Goal: Contribute content: Contribute content

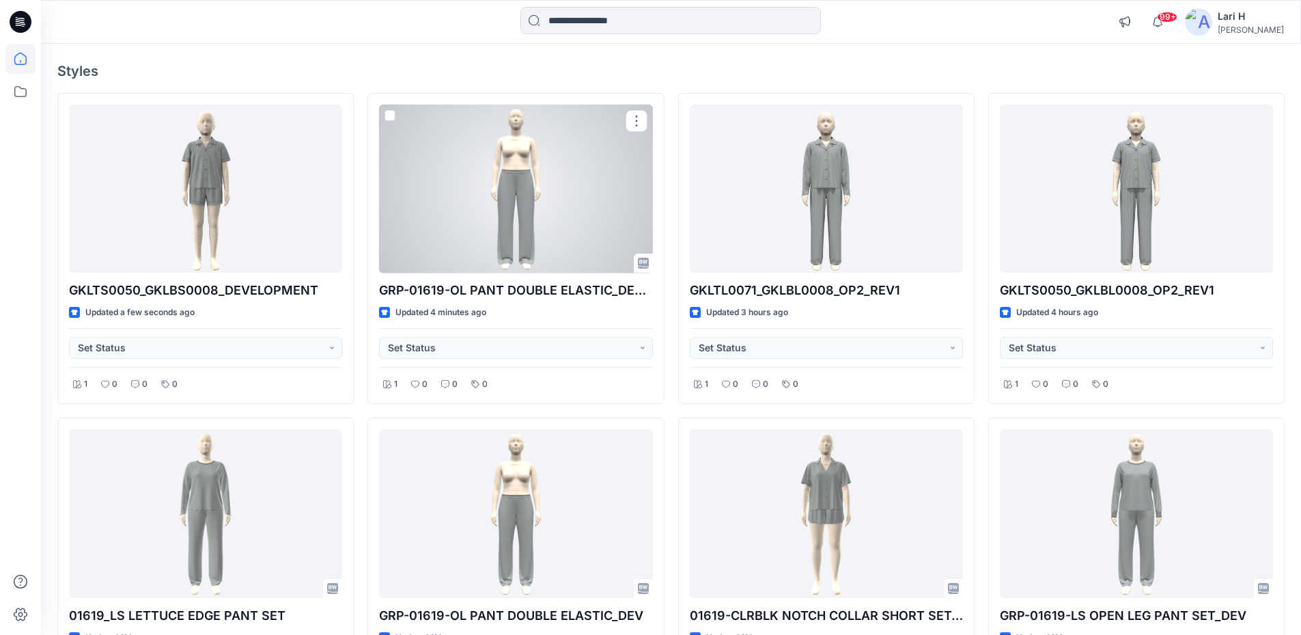
scroll to position [273, 0]
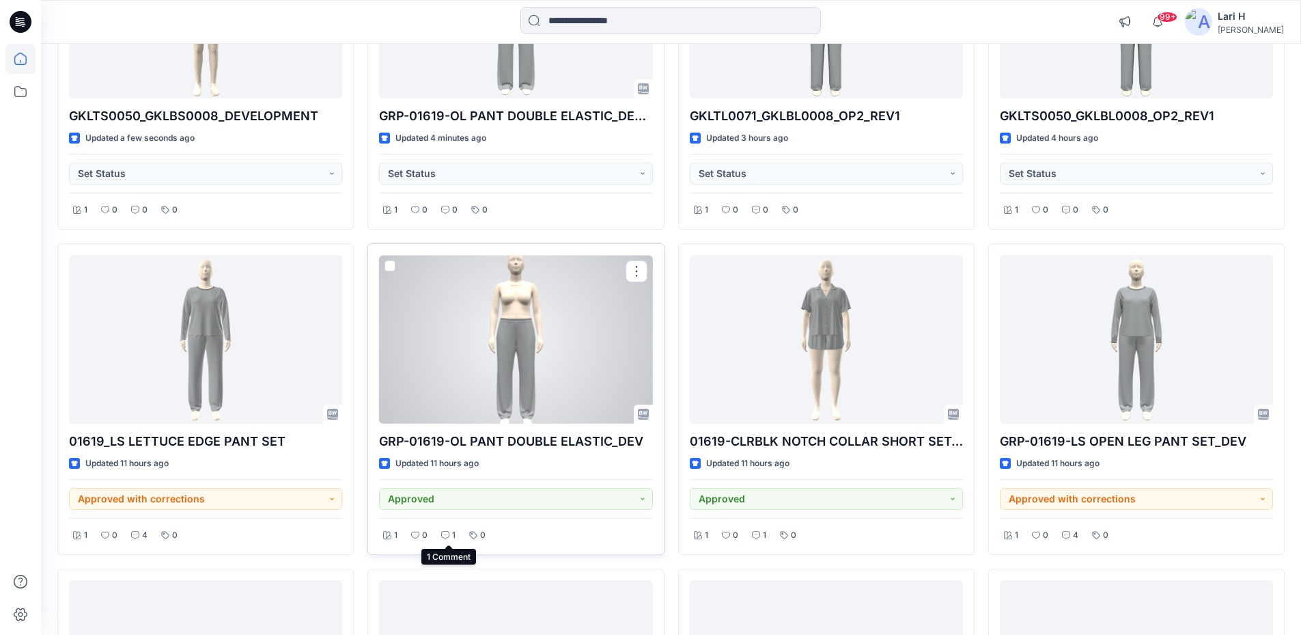
click at [447, 538] on icon at bounding box center [445, 535] width 8 height 8
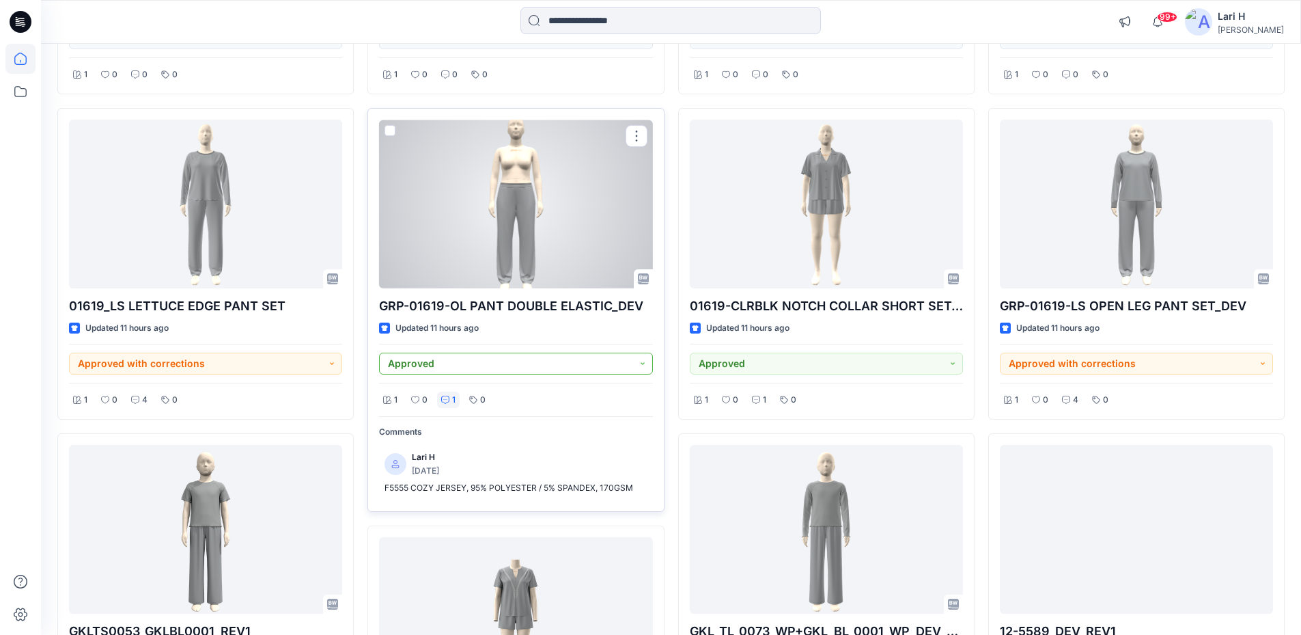
scroll to position [410, 0]
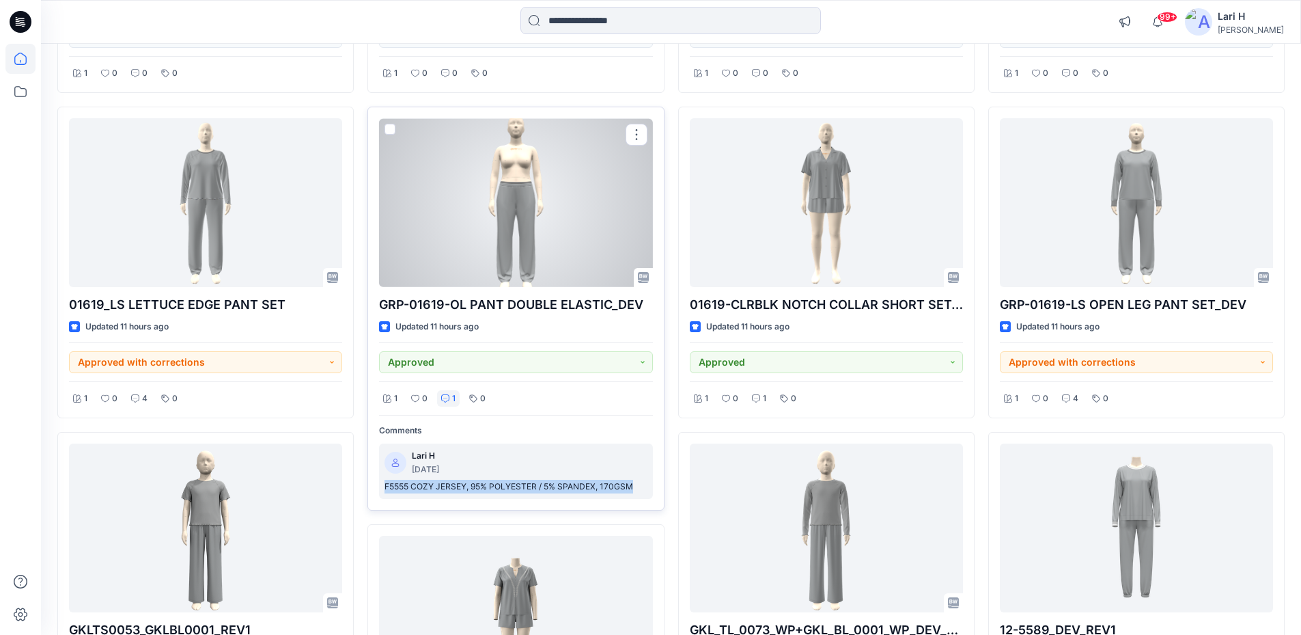
drag, startPoint x: 376, startPoint y: 488, endPoint x: 639, endPoint y: 488, distance: 263.0
click at [639, 488] on div "GRP-01619-OL PANT DOUBLE ELASTIC_DEV Updated 11 hours ago Approved 1 0 1 0 Comm…" at bounding box center [515, 309] width 296 height 404
copy p "F5555 COZY JERSEY, 95% POLYESTER / 5% SPANDEX, 170GSM"
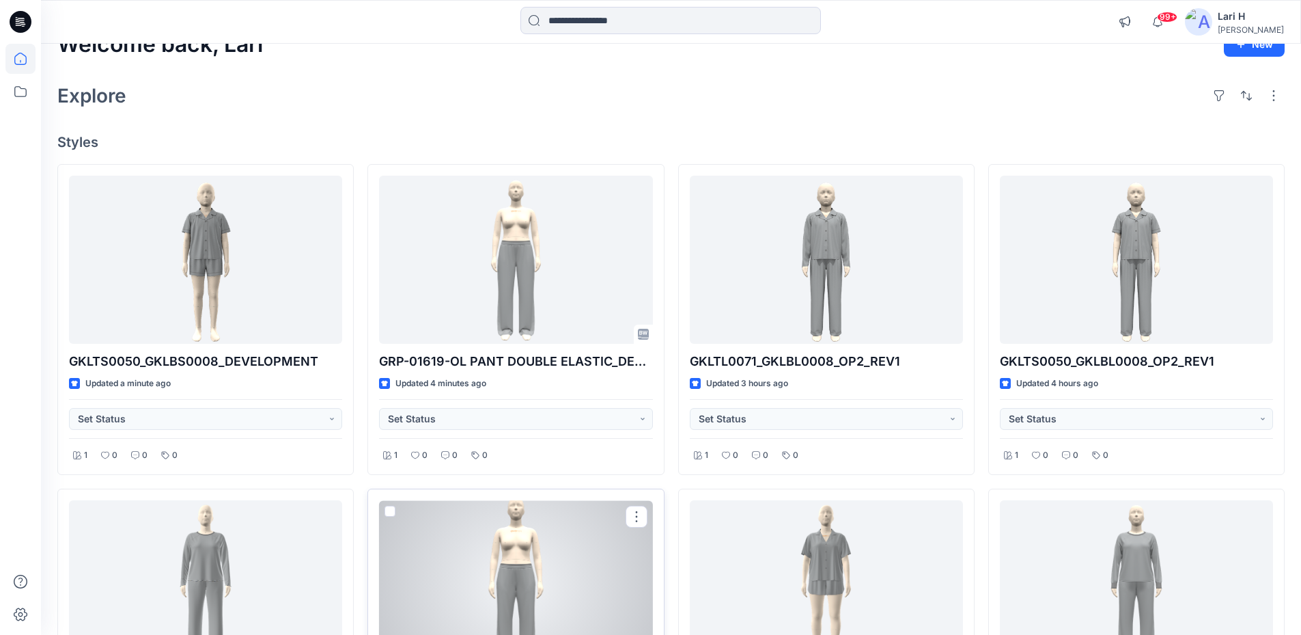
scroll to position [0, 0]
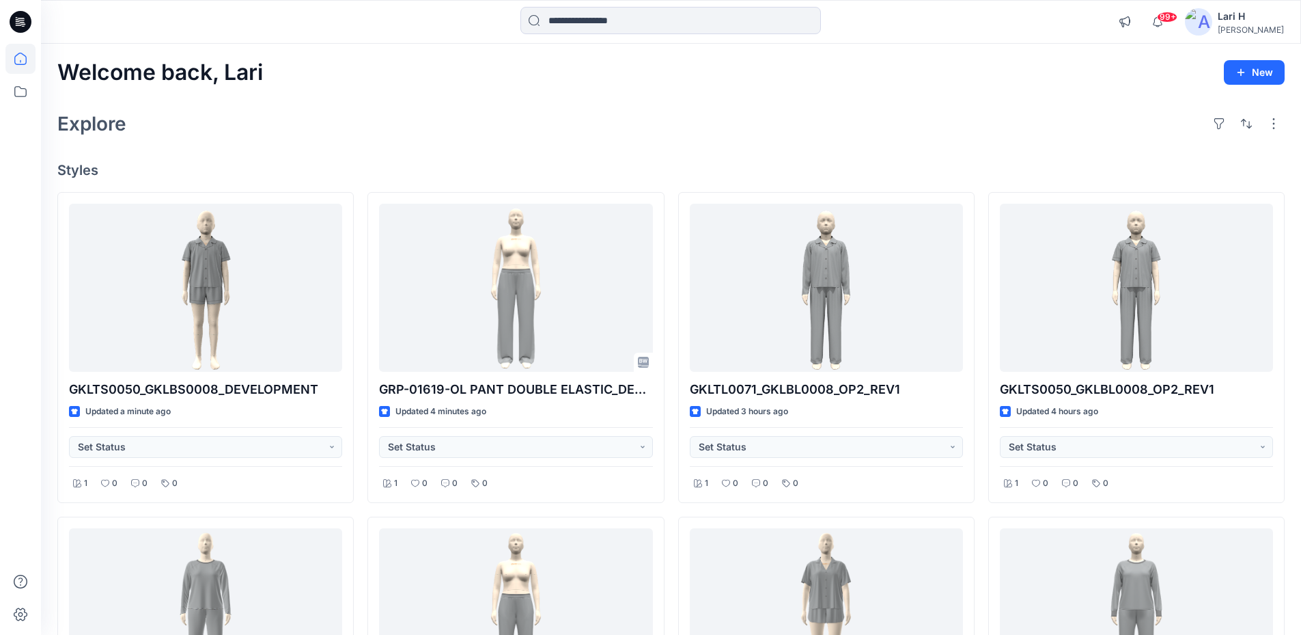
click at [471, 129] on div "Explore" at bounding box center [670, 123] width 1227 height 33
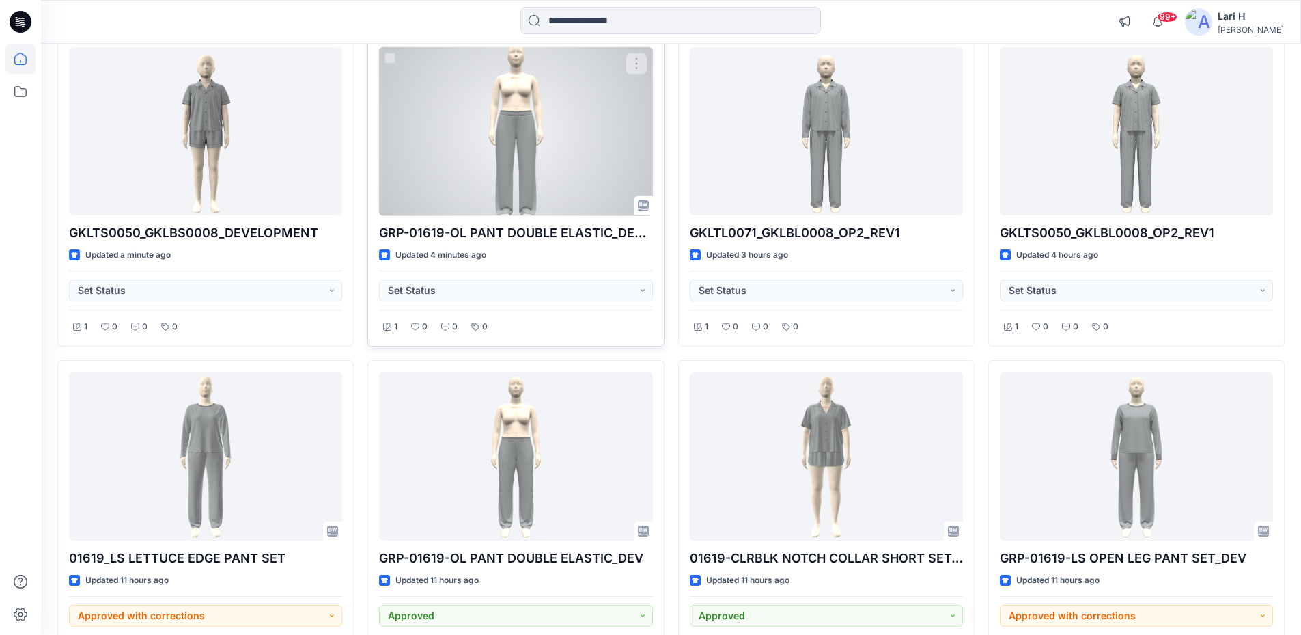
scroll to position [342, 0]
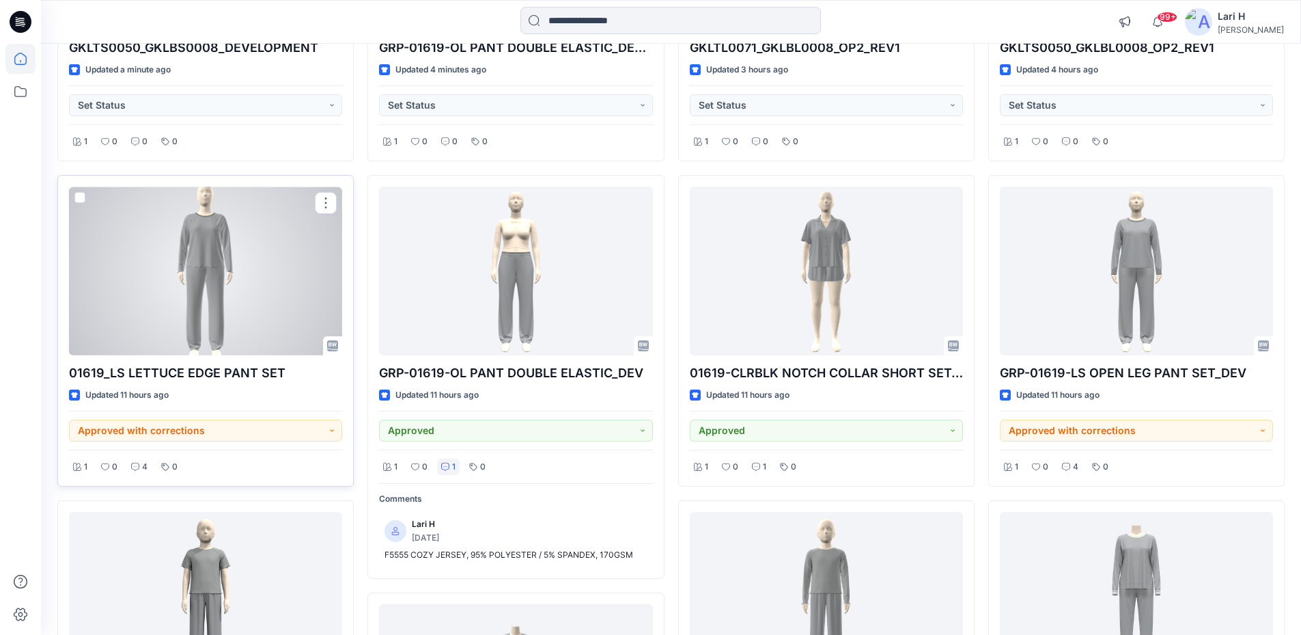
click at [213, 306] on div at bounding box center [205, 270] width 273 height 169
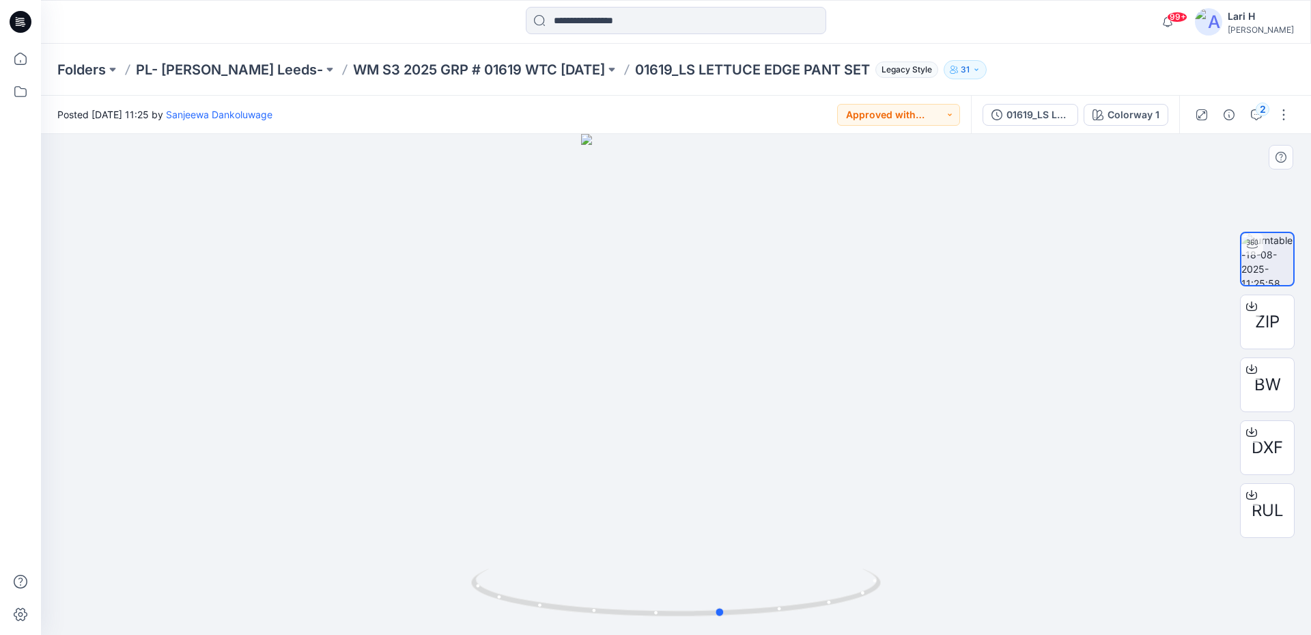
drag, startPoint x: 835, startPoint y: 591, endPoint x: 469, endPoint y: 572, distance: 366.6
click at [469, 572] on div at bounding box center [676, 384] width 1270 height 501
click at [20, 32] on icon at bounding box center [21, 22] width 22 height 22
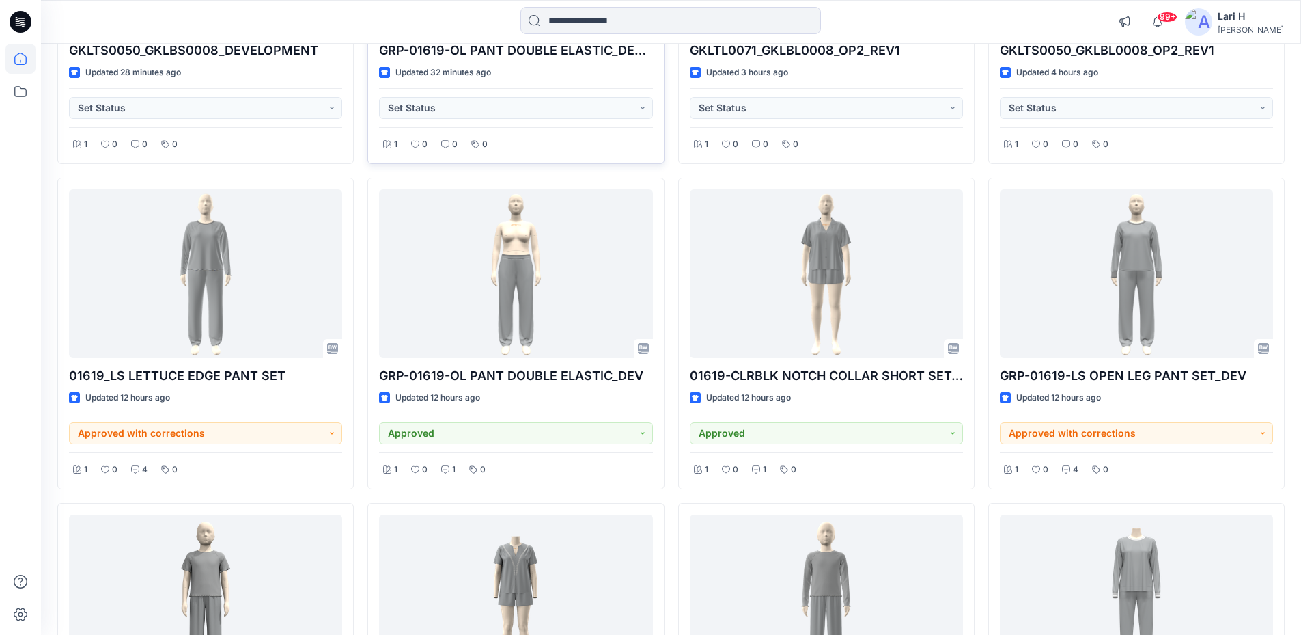
scroll to position [342, 0]
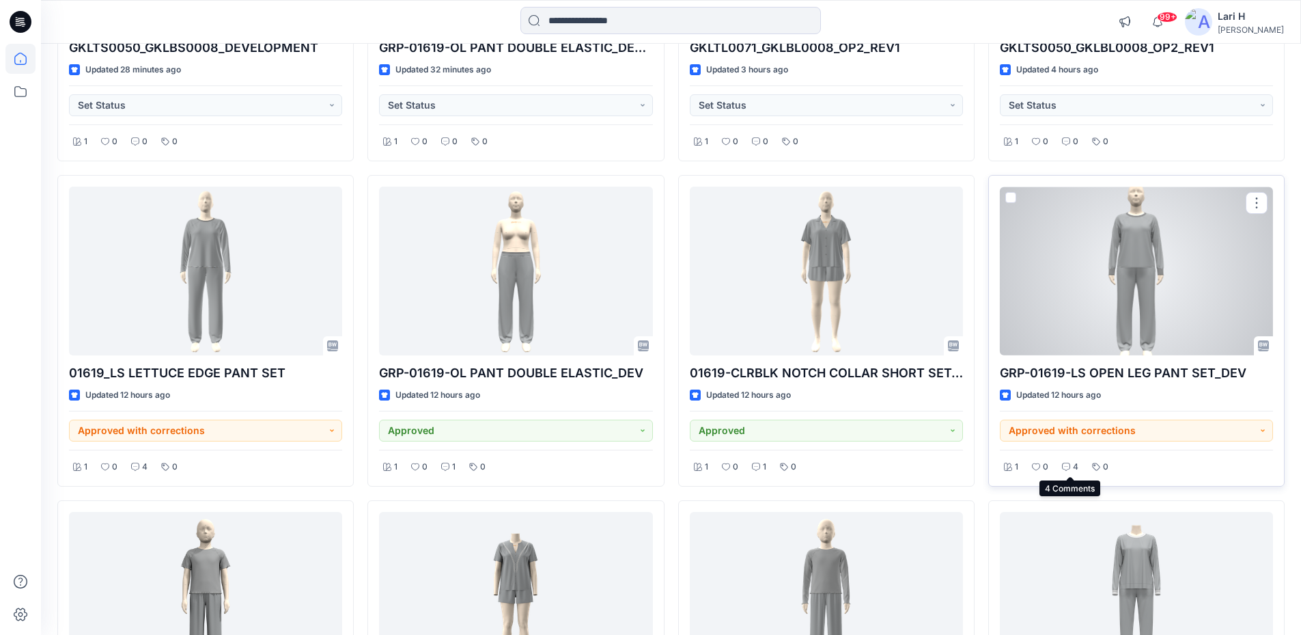
click at [1067, 466] on icon at bounding box center [1066, 466] width 8 height 8
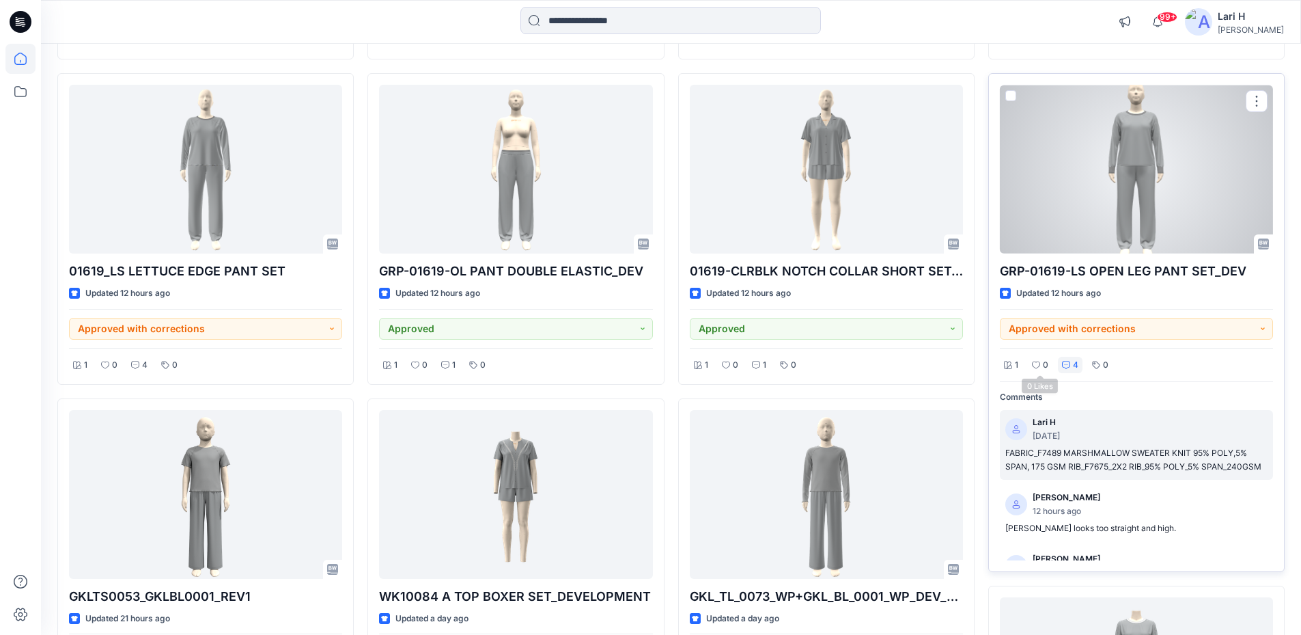
scroll to position [478, 0]
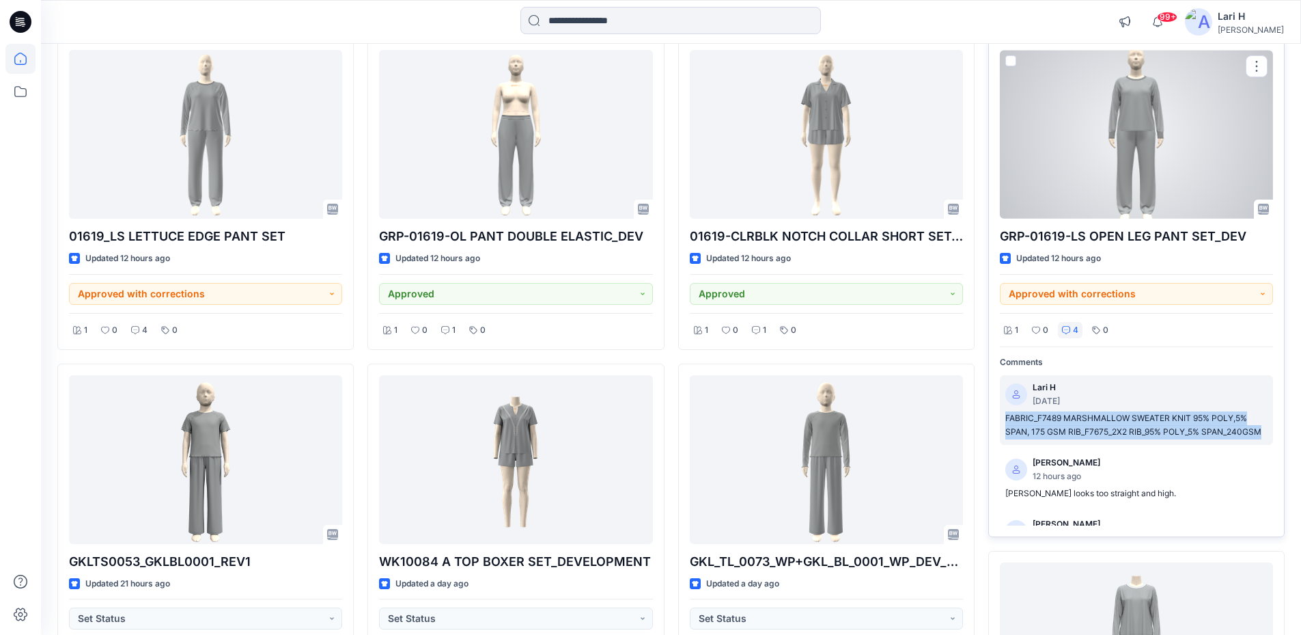
drag, startPoint x: 996, startPoint y: 416, endPoint x: 1266, endPoint y: 431, distance: 270.2
click at [1266, 431] on div "GRP-01619-LS OPEN LEG PANT SET_DEV Updated 12 hours ago Approved with correctio…" at bounding box center [1136, 287] width 296 height 498
copy p "FABRIC_F7489 MARSHMALLOW SWEATER KNIT 95% POLY,5% SPAN, 175 GSM RIB_F7675_2X2 R…"
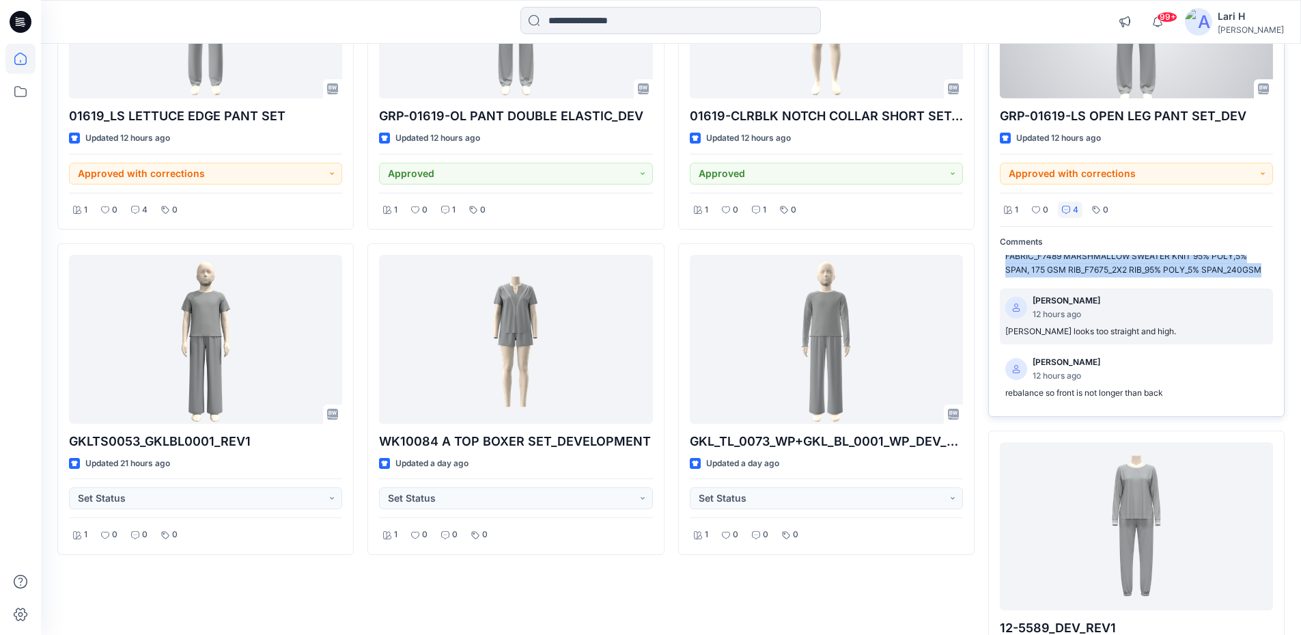
scroll to position [615, 0]
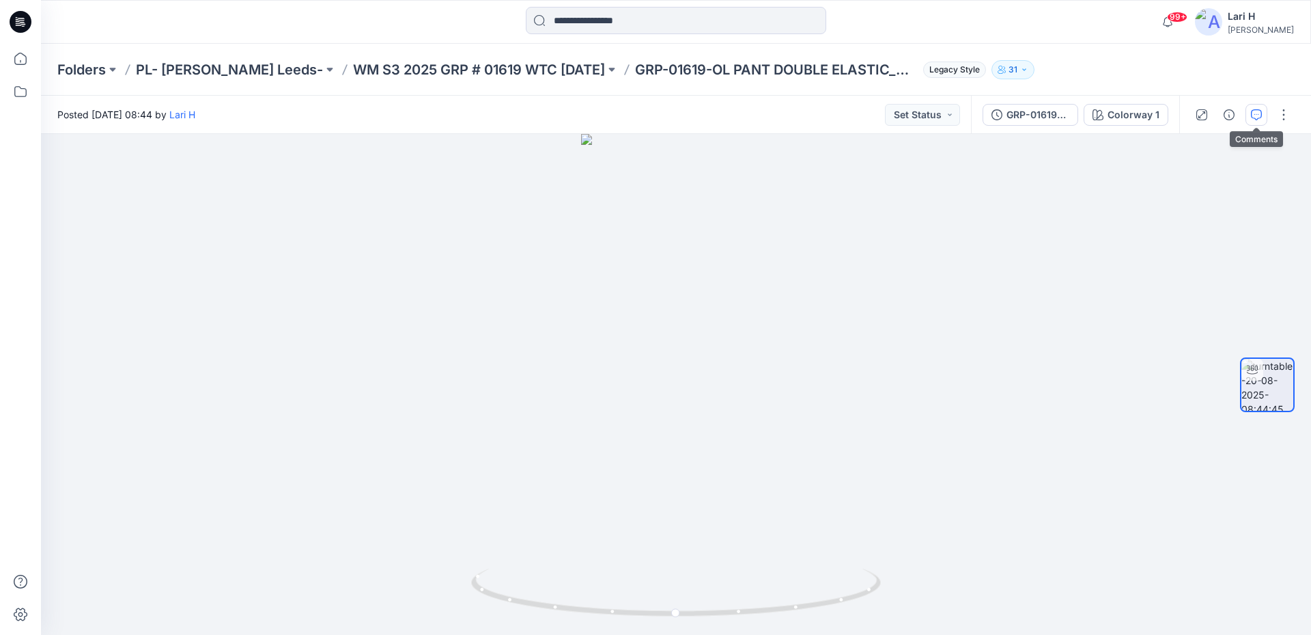
click at [1257, 111] on icon "button" at bounding box center [1256, 114] width 11 height 11
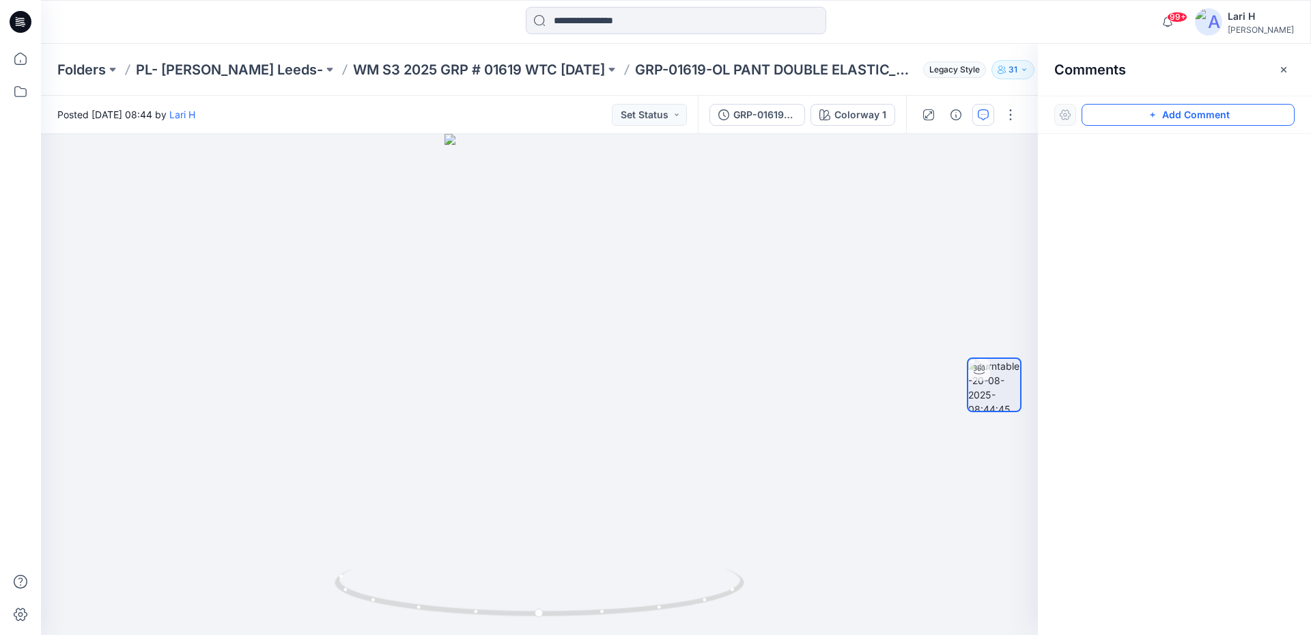
click at [1148, 118] on icon "button" at bounding box center [1152, 114] width 11 height 11
click at [581, 372] on div "1" at bounding box center [539, 384] width 997 height 501
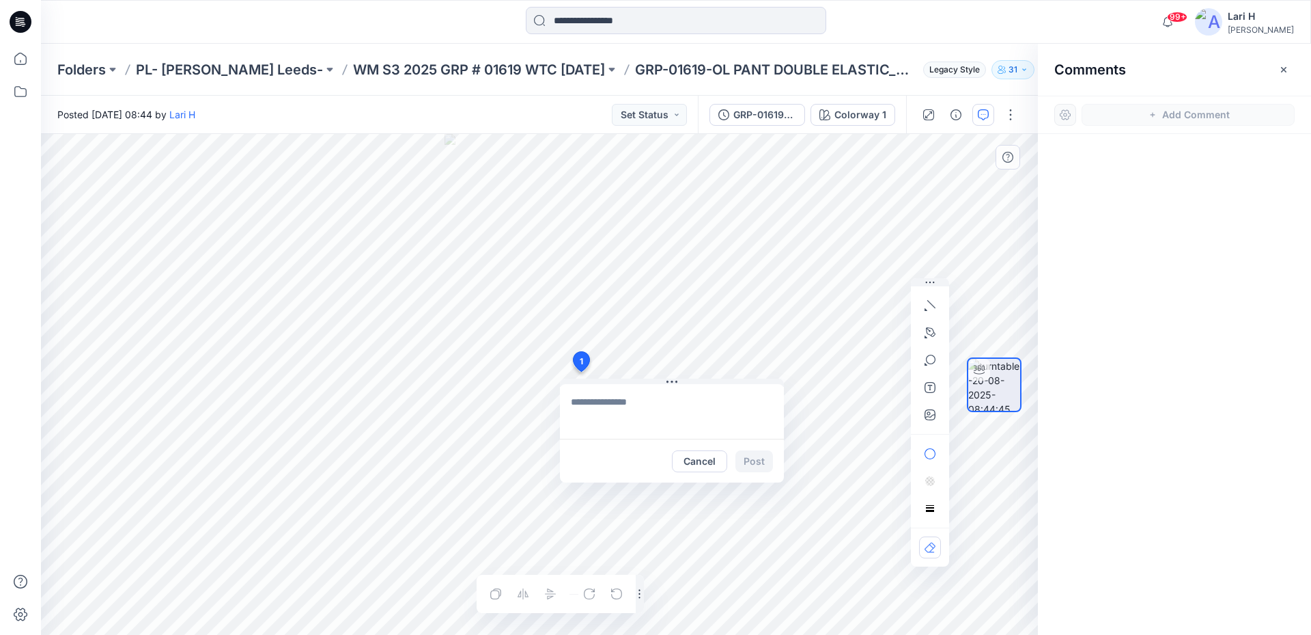
type textarea "**********"
click at [749, 454] on button "Post" at bounding box center [755, 461] width 38 height 22
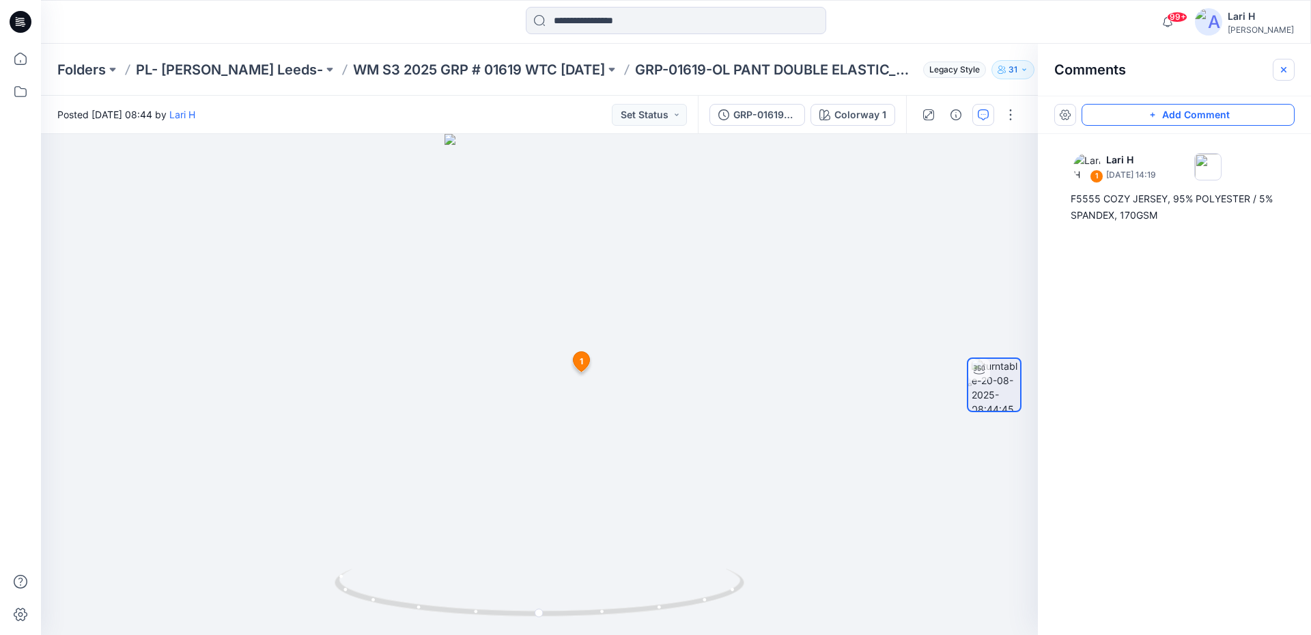
click at [1284, 76] on button "button" at bounding box center [1284, 70] width 22 height 22
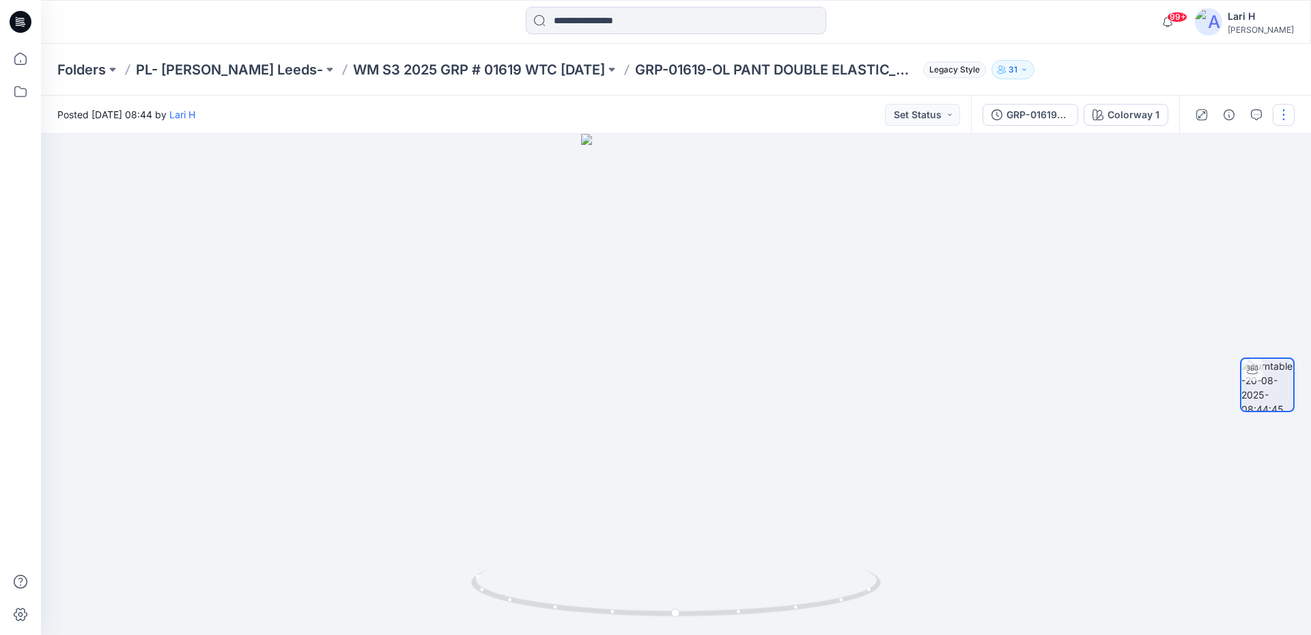
click at [1291, 121] on button "button" at bounding box center [1284, 115] width 22 height 22
click at [1216, 149] on button "Edit" at bounding box center [1227, 146] width 126 height 25
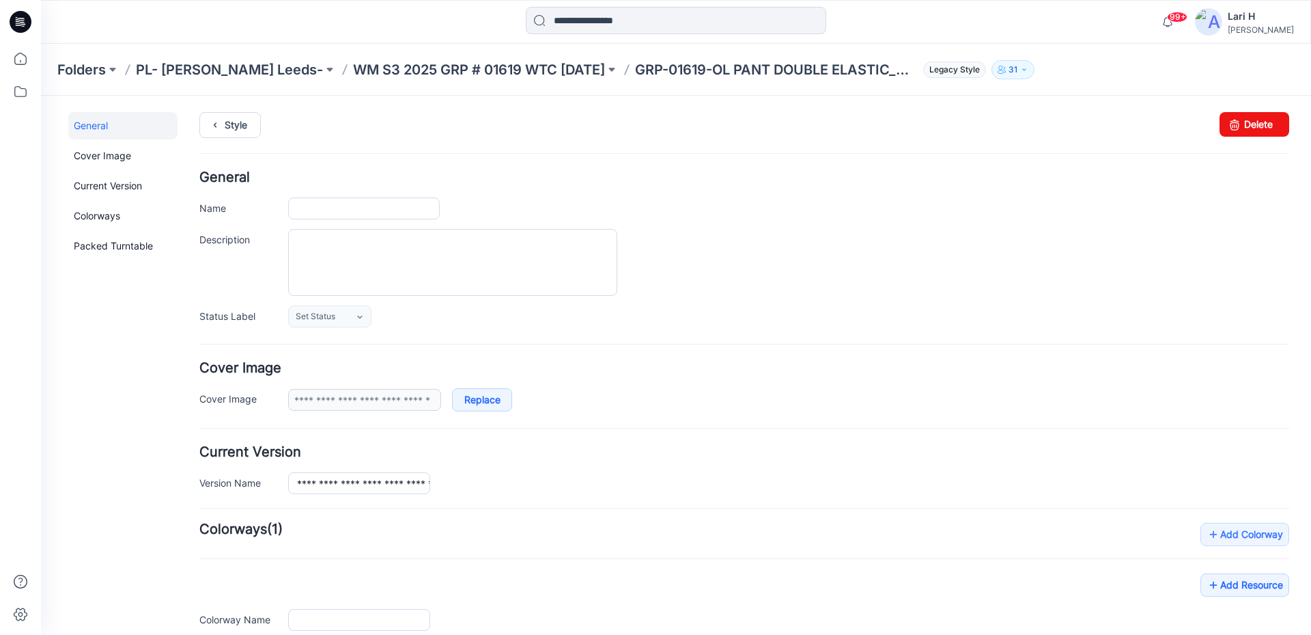
type input "**********"
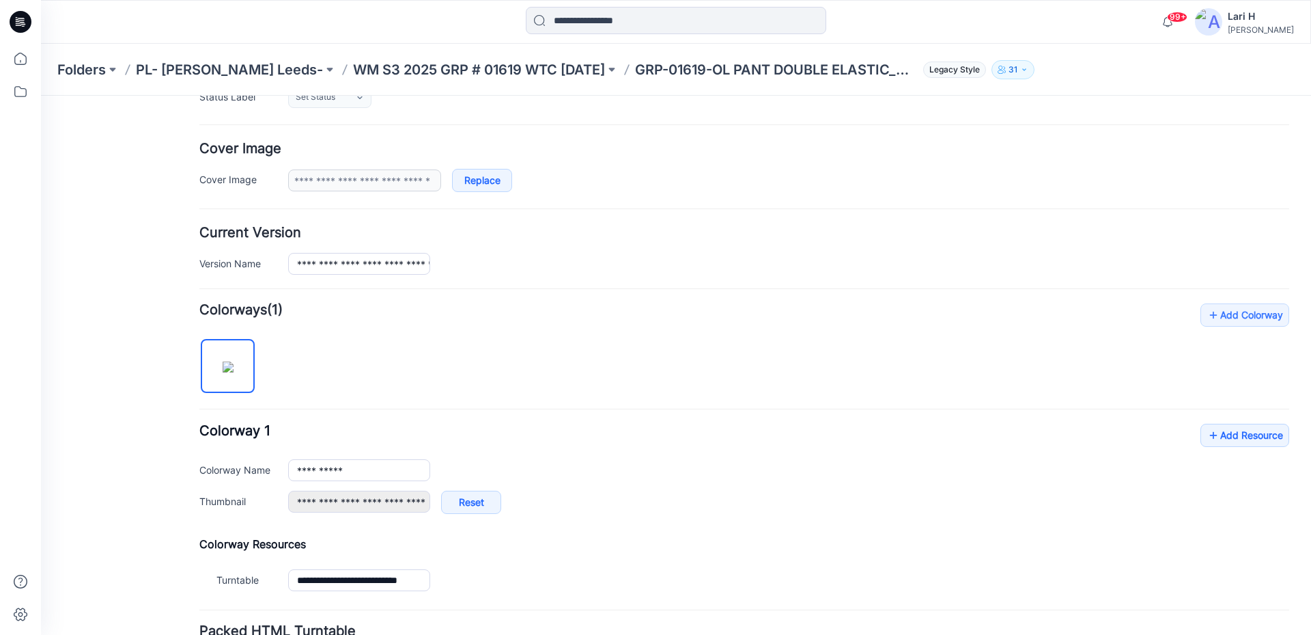
scroll to position [273, 0]
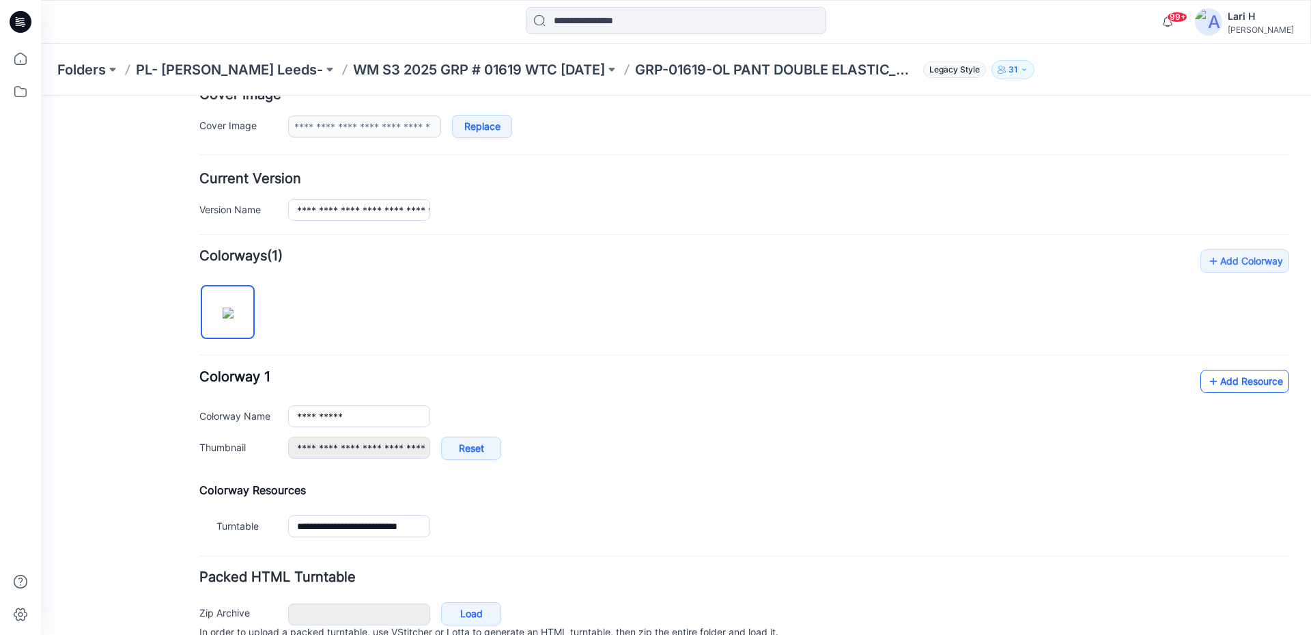
click at [1223, 388] on link "Add Resource" at bounding box center [1245, 381] width 89 height 23
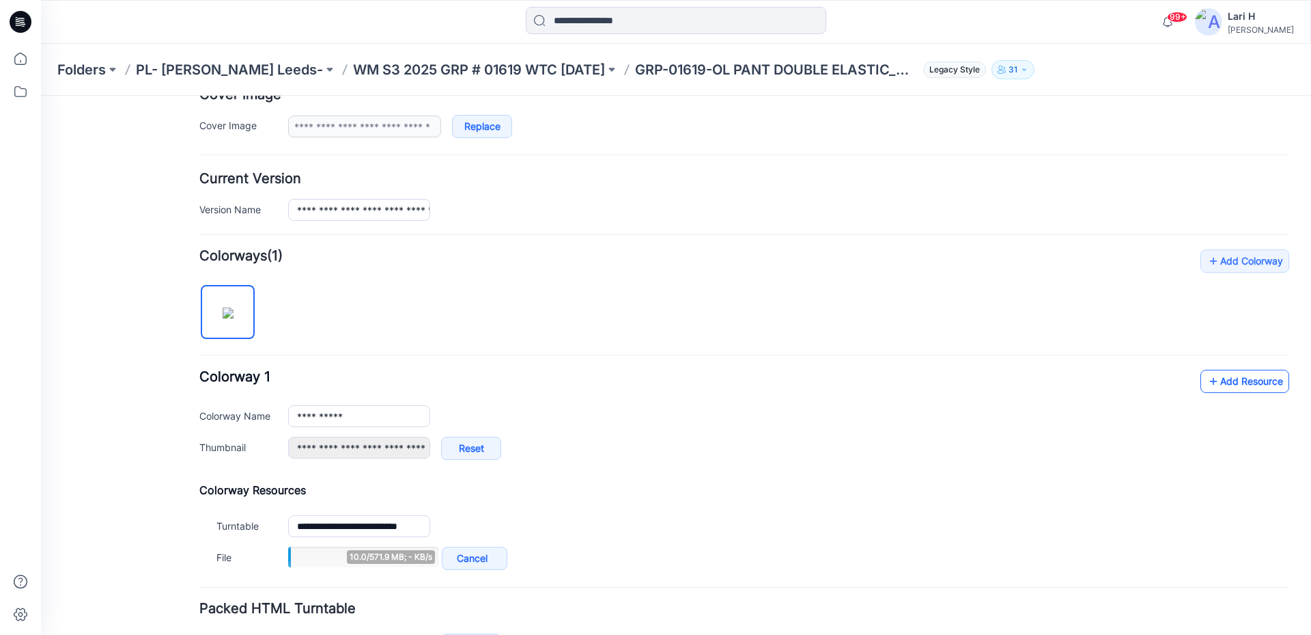
click at [1207, 382] on icon at bounding box center [1214, 381] width 14 height 22
click at [1217, 397] on div "**********" at bounding box center [744, 422] width 1090 height 104
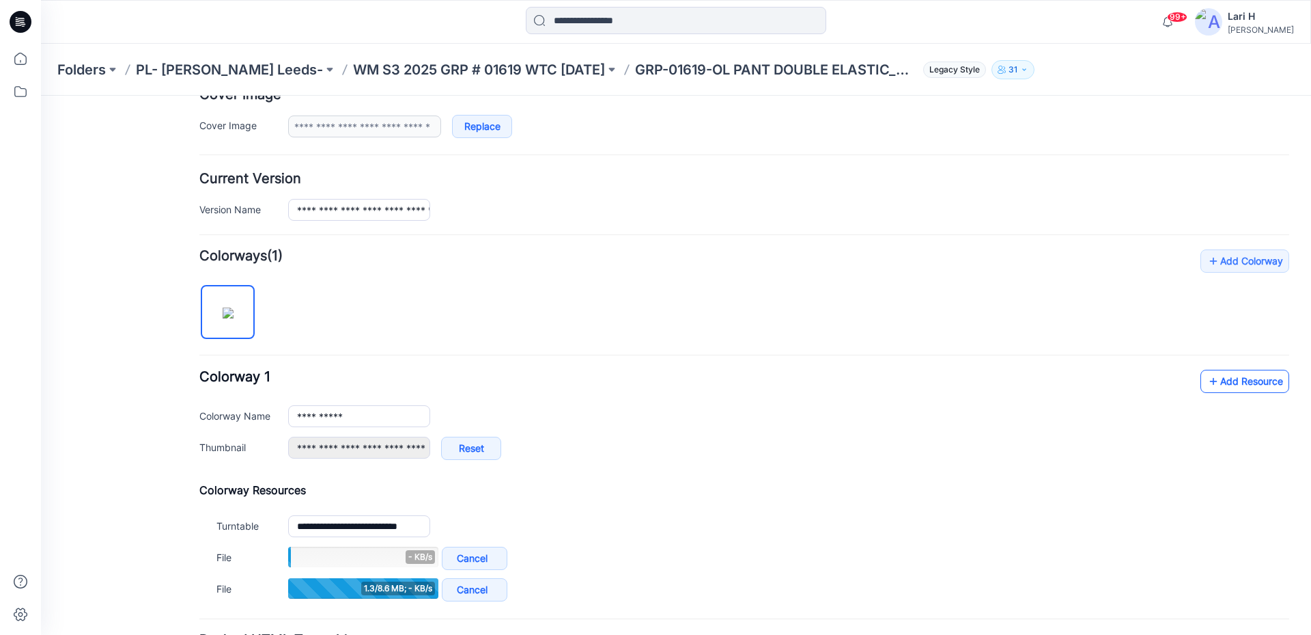
click at [1212, 389] on link "Add Resource" at bounding box center [1245, 381] width 89 height 23
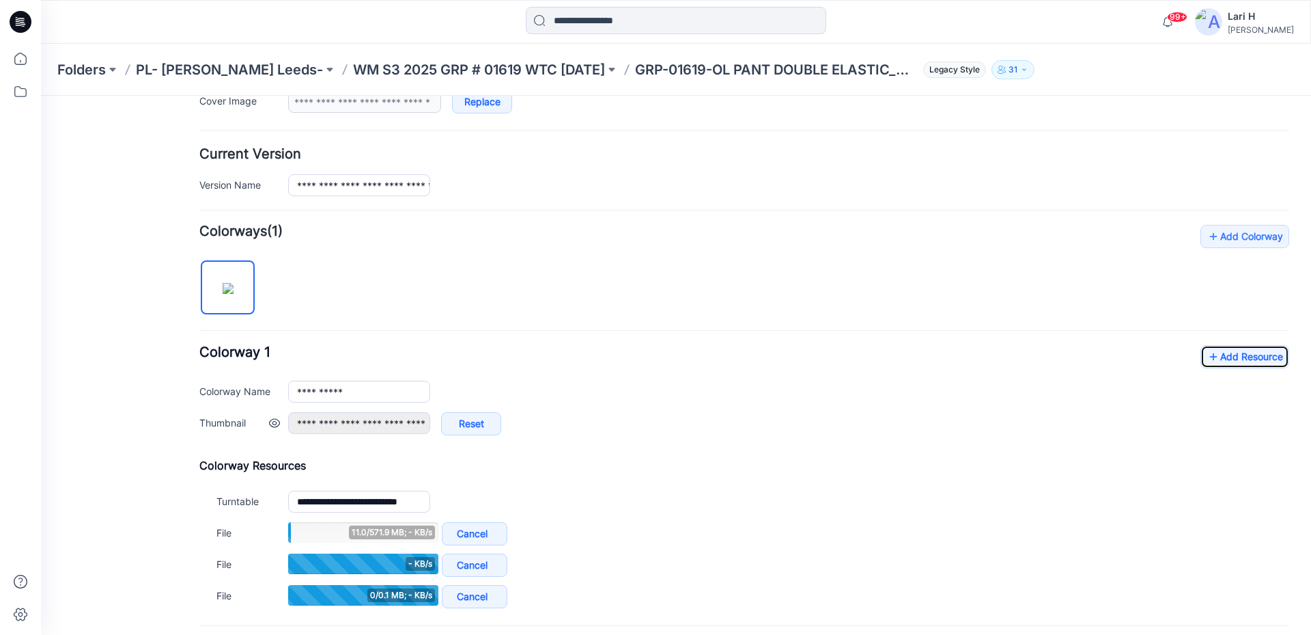
scroll to position [342, 0]
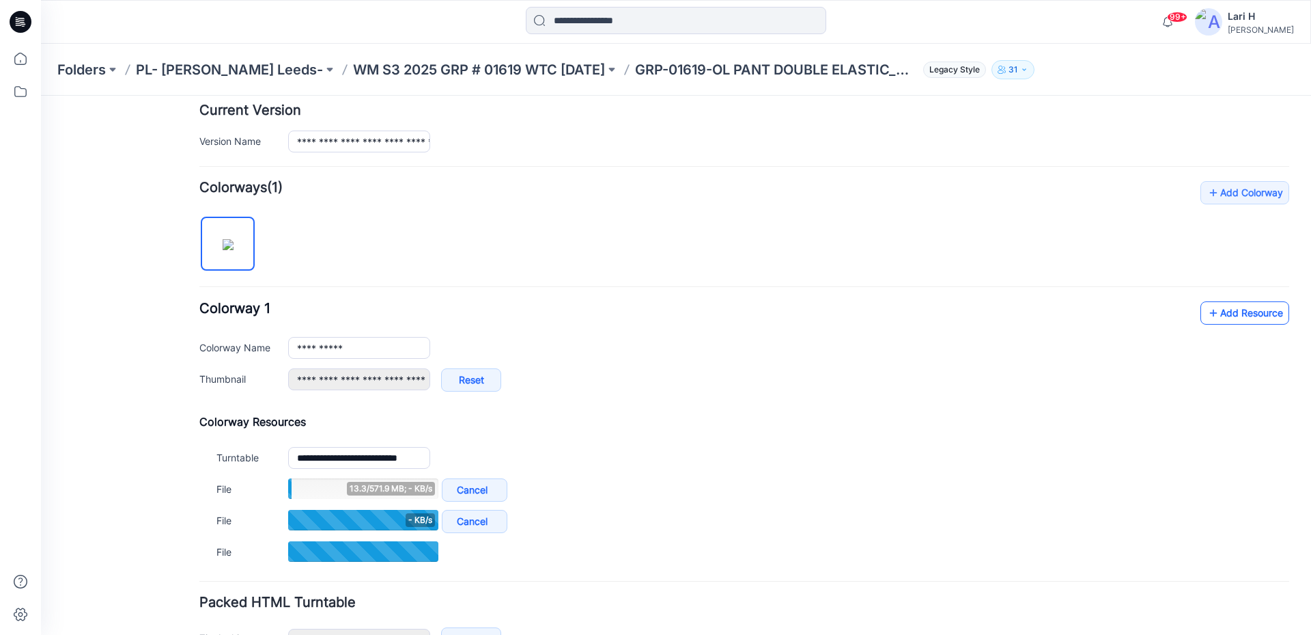
click at [1208, 314] on icon at bounding box center [1214, 313] width 14 height 22
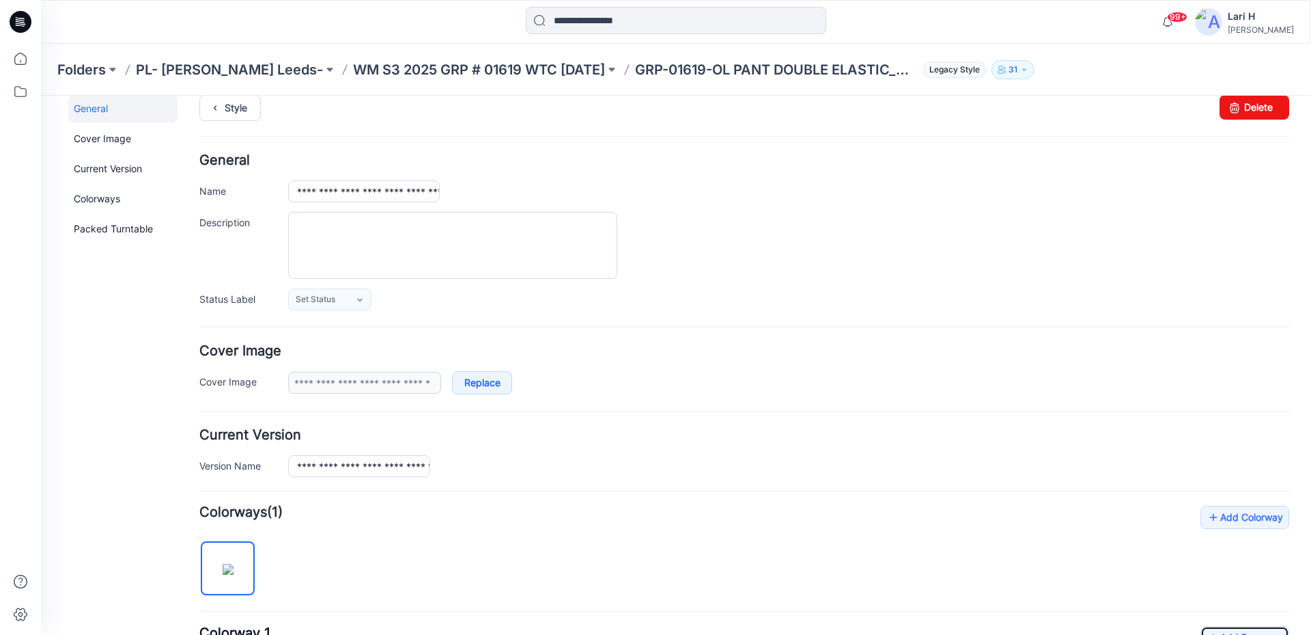
scroll to position [0, 0]
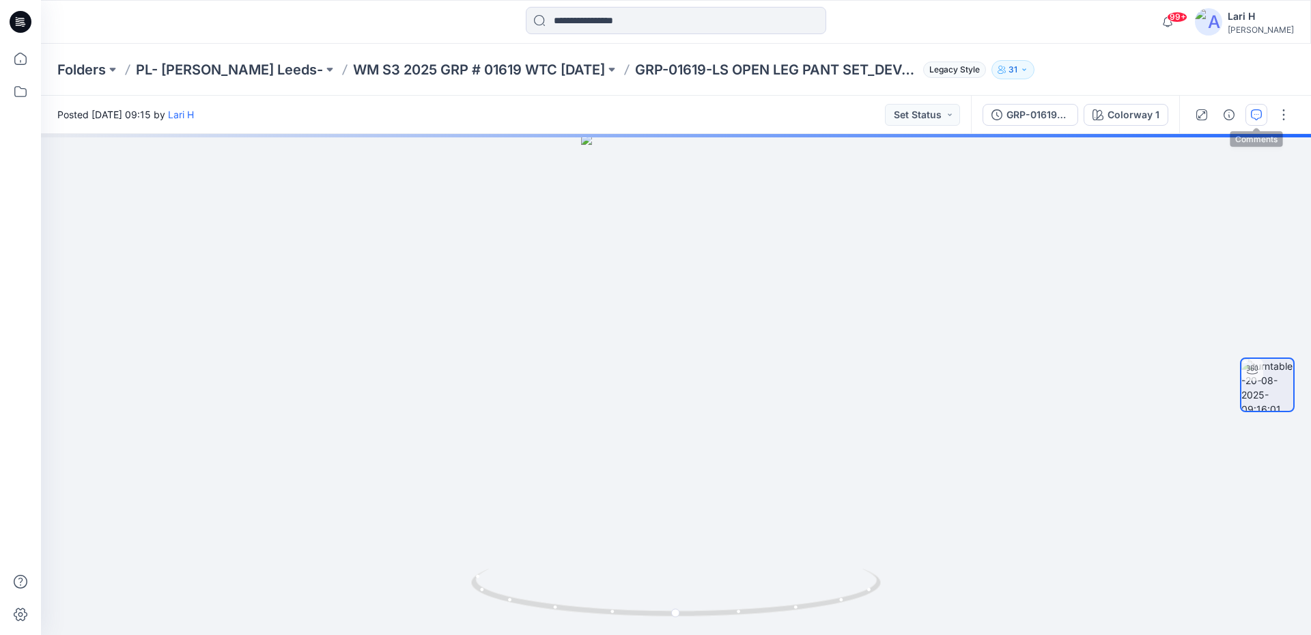
click at [1255, 120] on button "button" at bounding box center [1257, 115] width 22 height 22
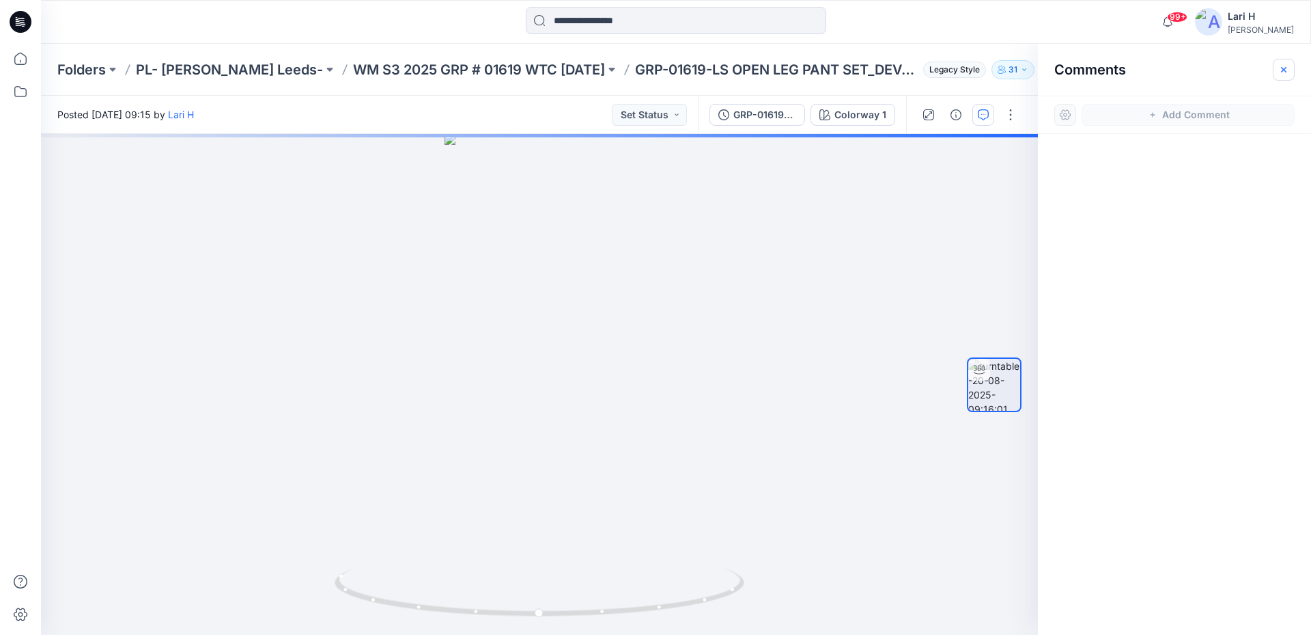
click at [1283, 70] on icon "button" at bounding box center [1284, 69] width 11 height 11
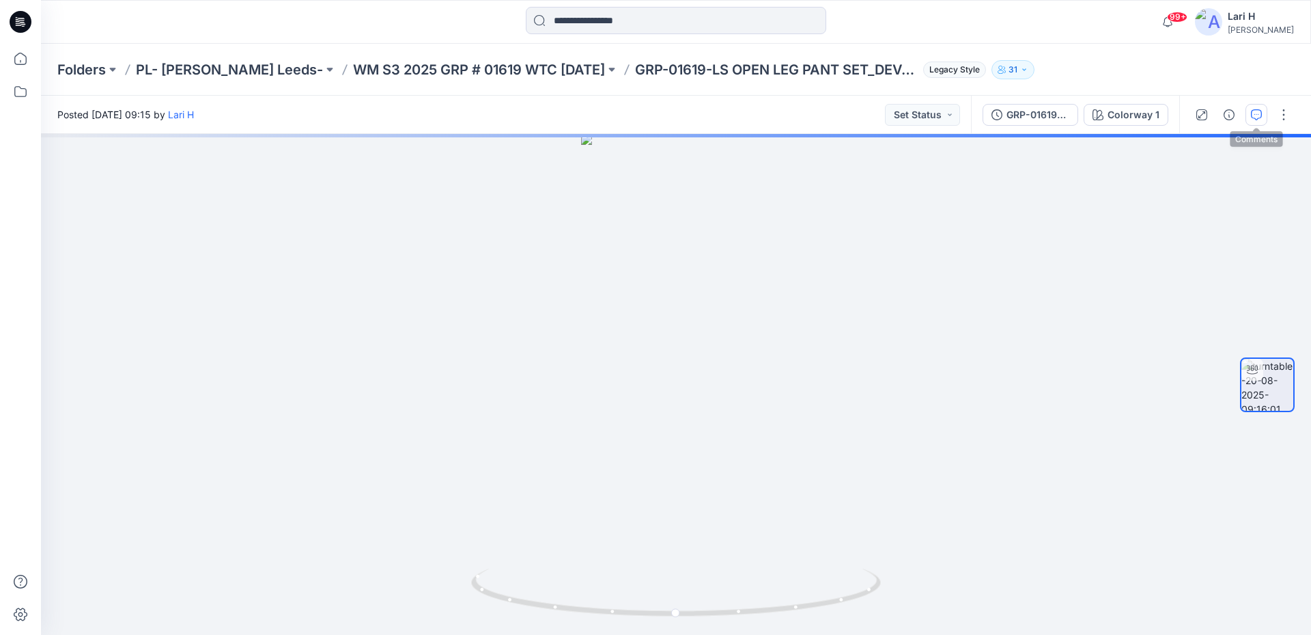
click at [1259, 113] on icon "button" at bounding box center [1256, 114] width 11 height 11
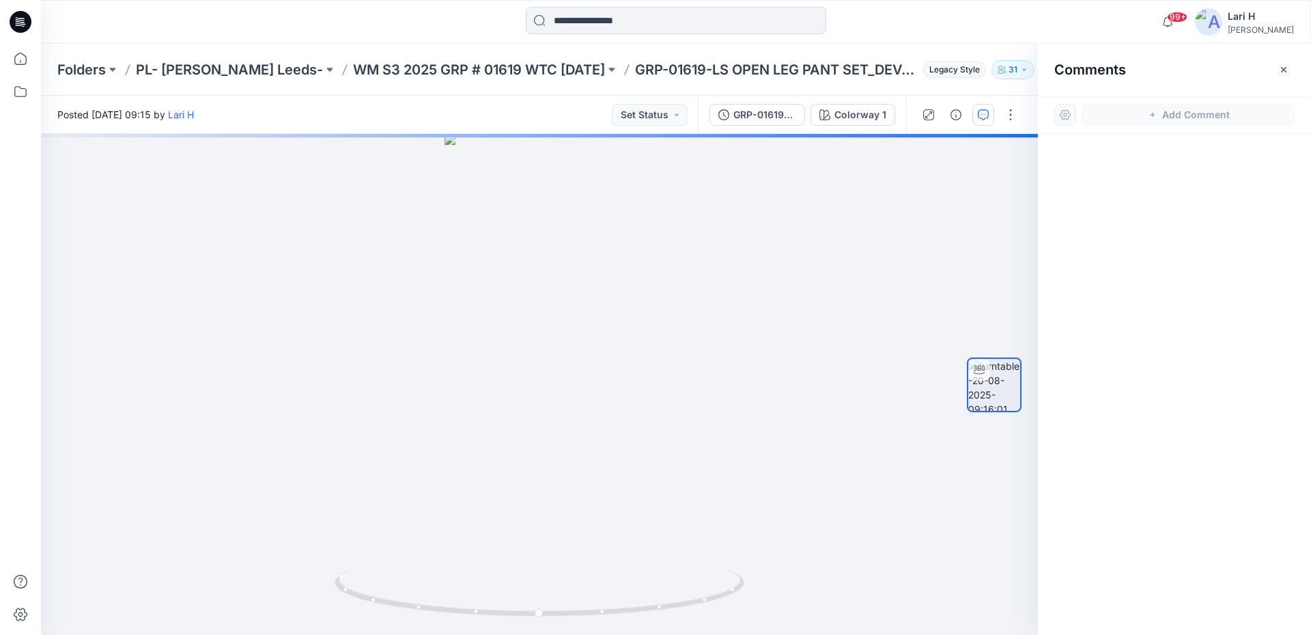
click at [1277, 68] on button "button" at bounding box center [1284, 70] width 22 height 22
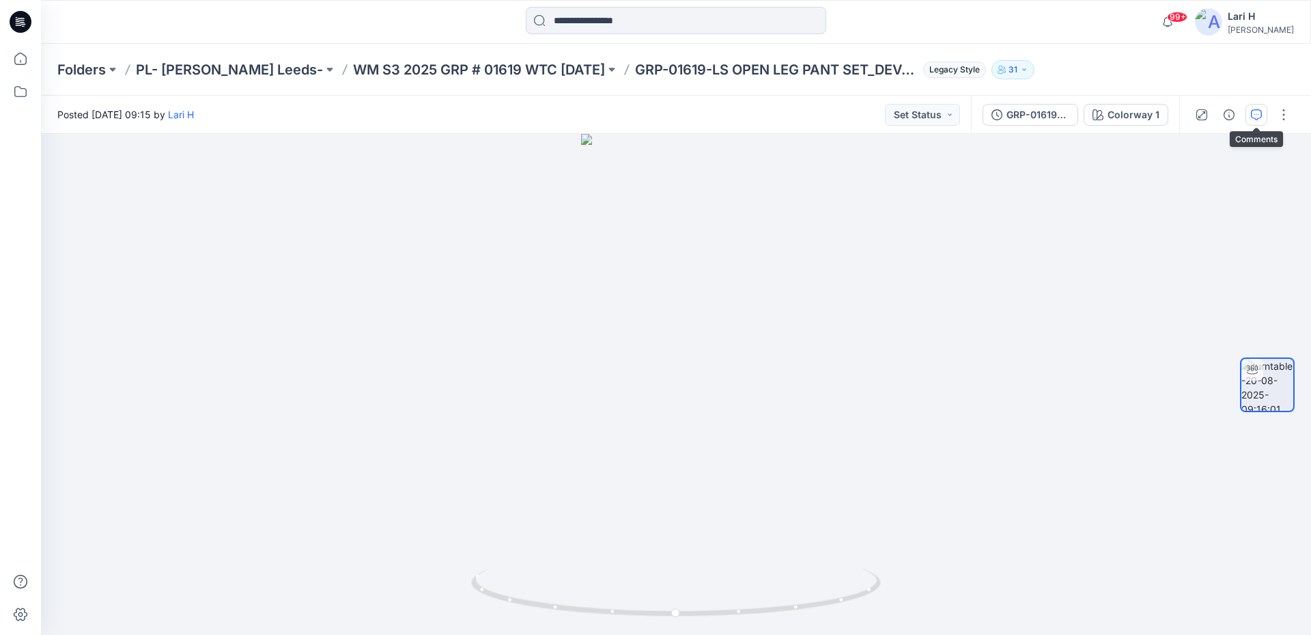
click at [1253, 112] on icon "button" at bounding box center [1256, 114] width 11 height 11
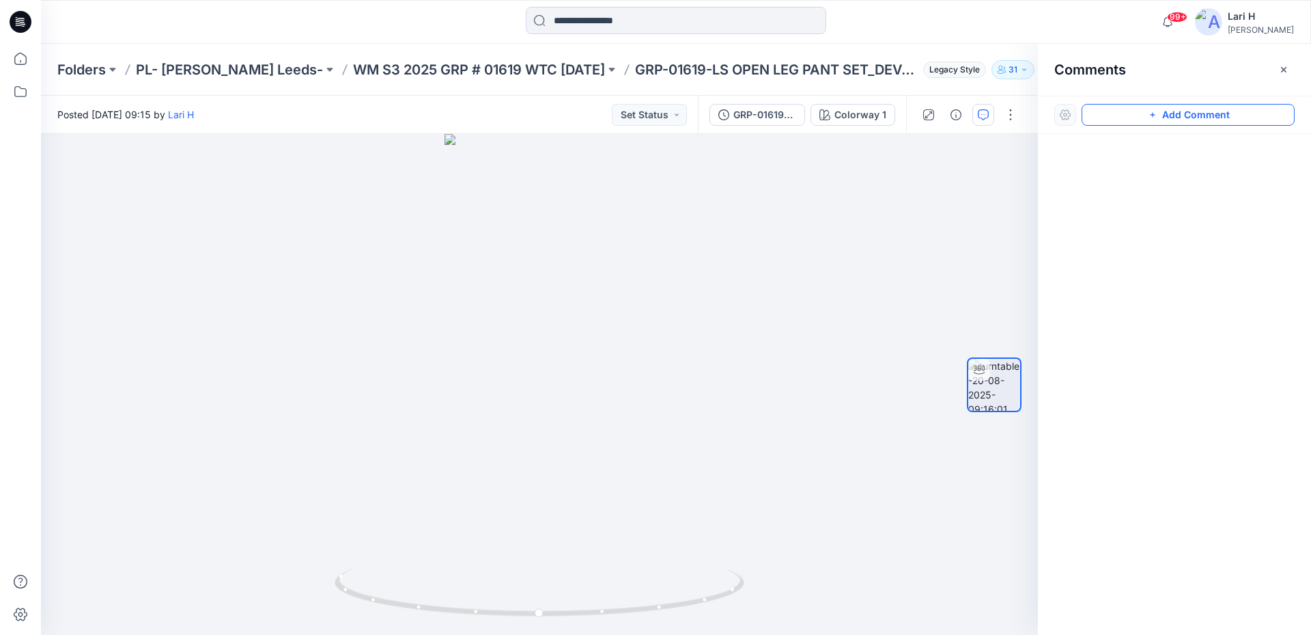
click at [1175, 111] on button "Add Comment" at bounding box center [1188, 115] width 213 height 22
click at [560, 335] on div "1" at bounding box center [539, 384] width 997 height 501
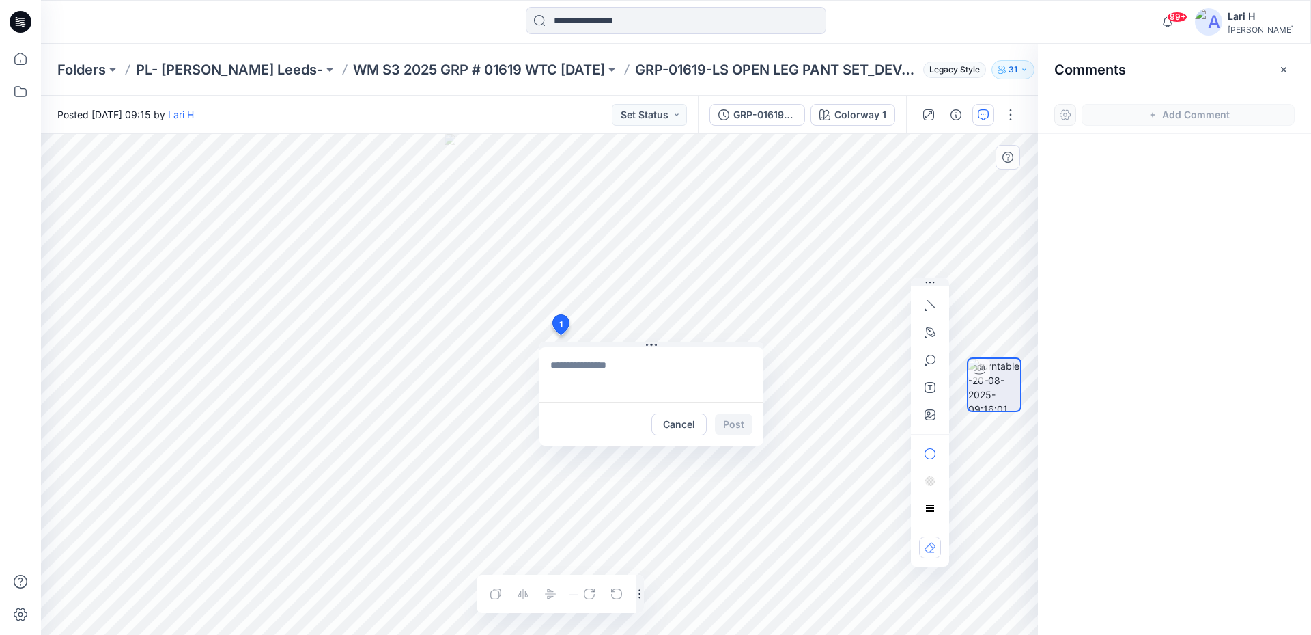
type textarea "**********"
click at [729, 423] on button "Post" at bounding box center [734, 424] width 38 height 22
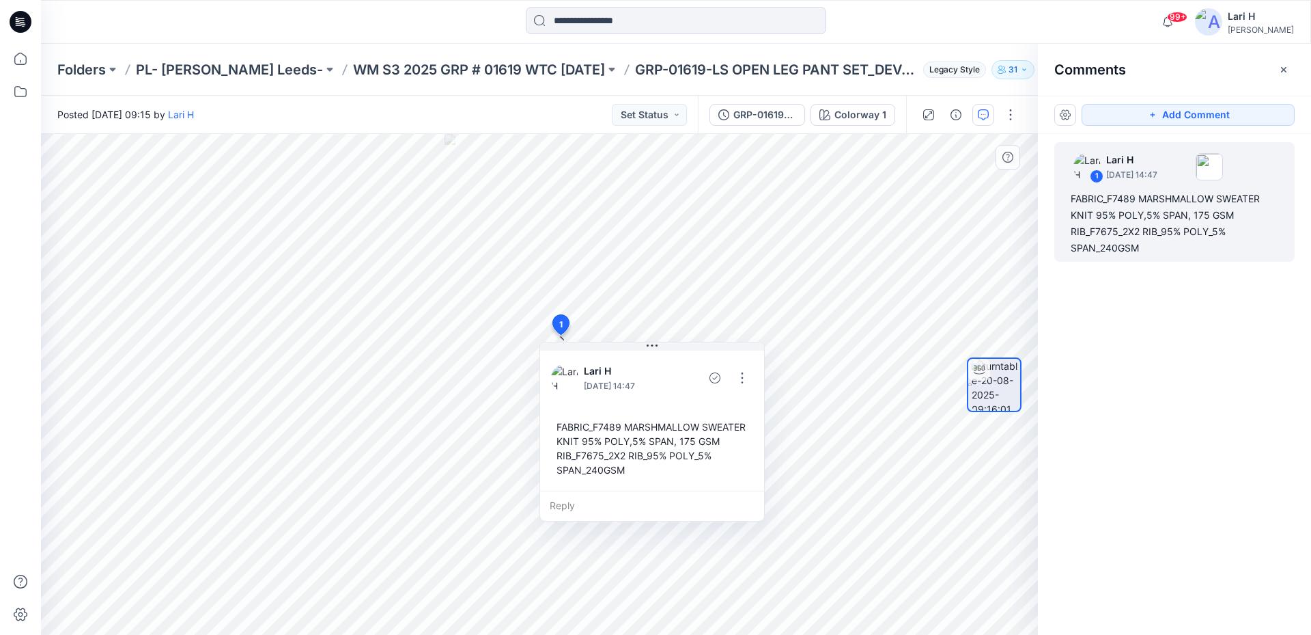
click at [1146, 346] on div "1 Lari H August 20, 2025 14:47 FABRIC_F7489 MARSHMALLOW SWEATER KNIT 95% POLY,5…" at bounding box center [1174, 359] width 273 height 450
click at [1283, 64] on icon "button" at bounding box center [1284, 69] width 11 height 11
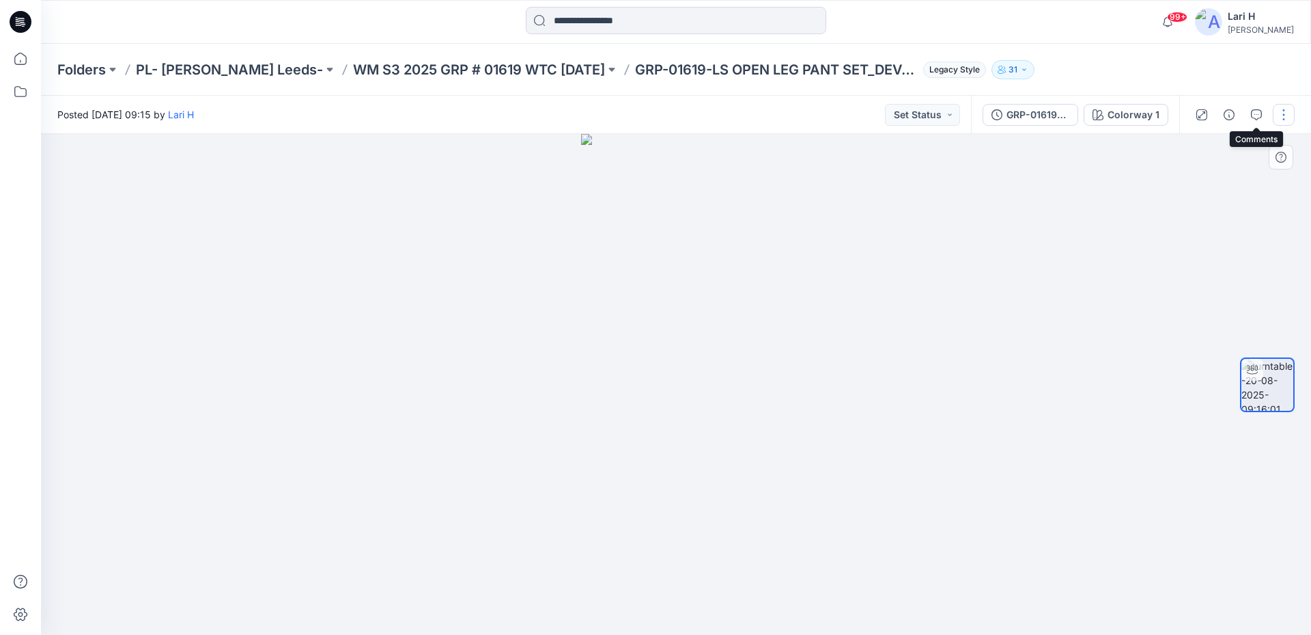
click at [1280, 114] on button "button" at bounding box center [1284, 115] width 22 height 22
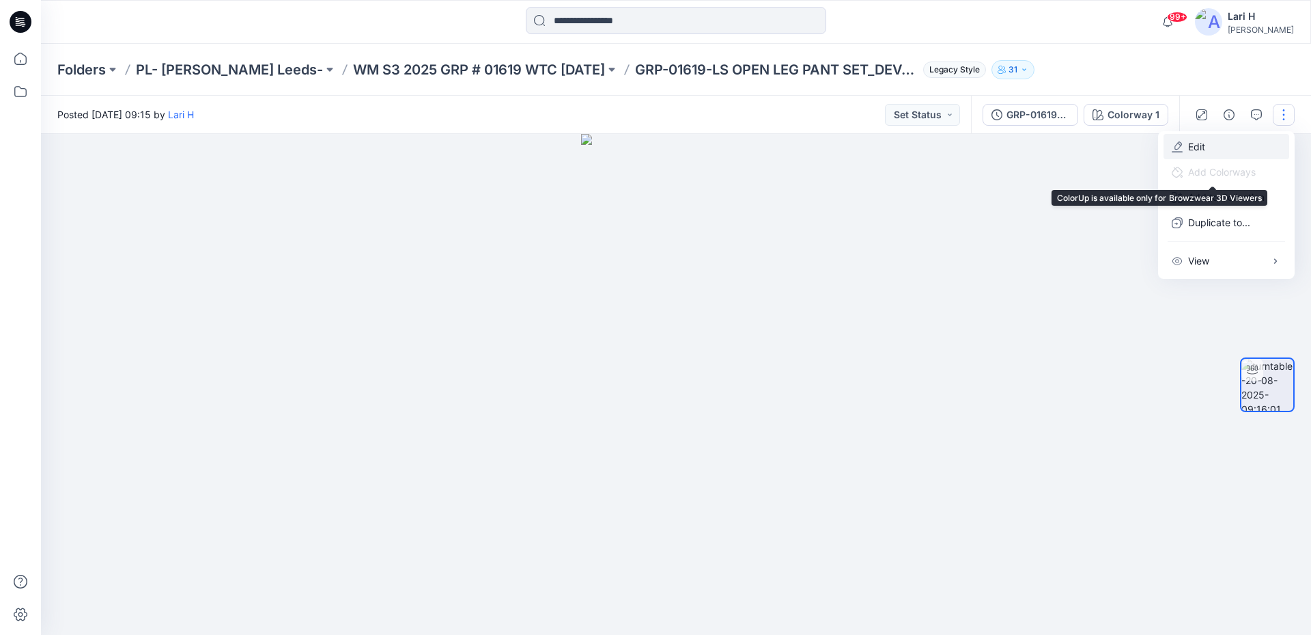
click at [1180, 153] on button "Edit" at bounding box center [1227, 146] width 126 height 25
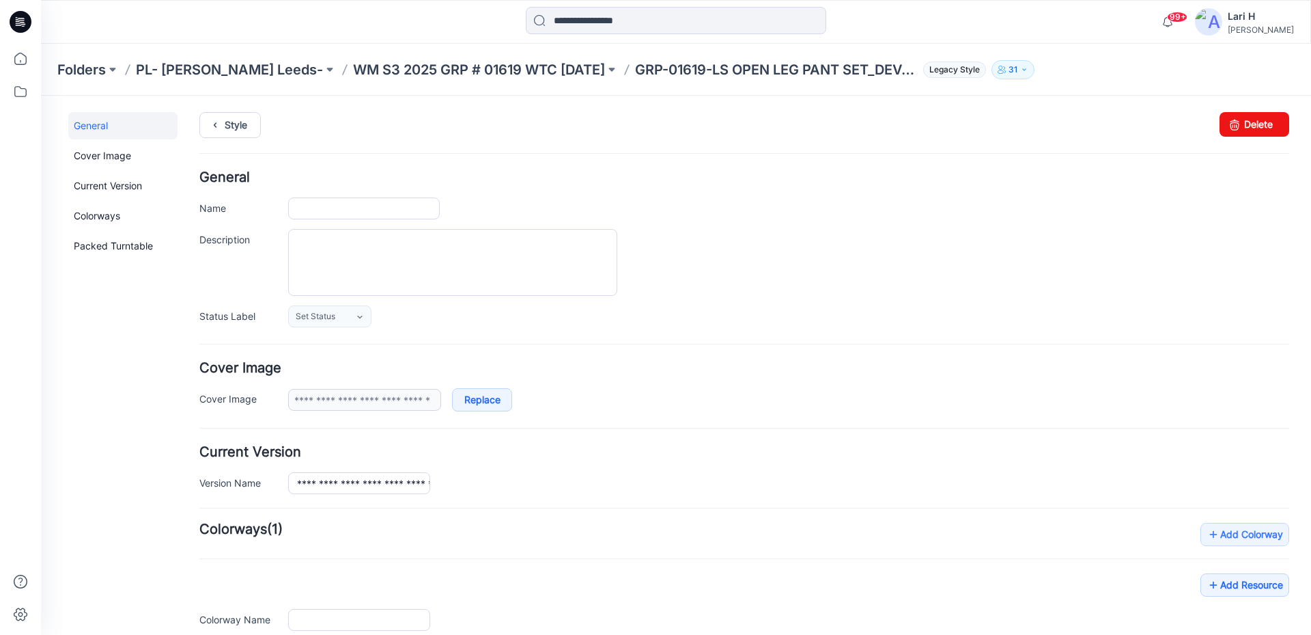
type input "**********"
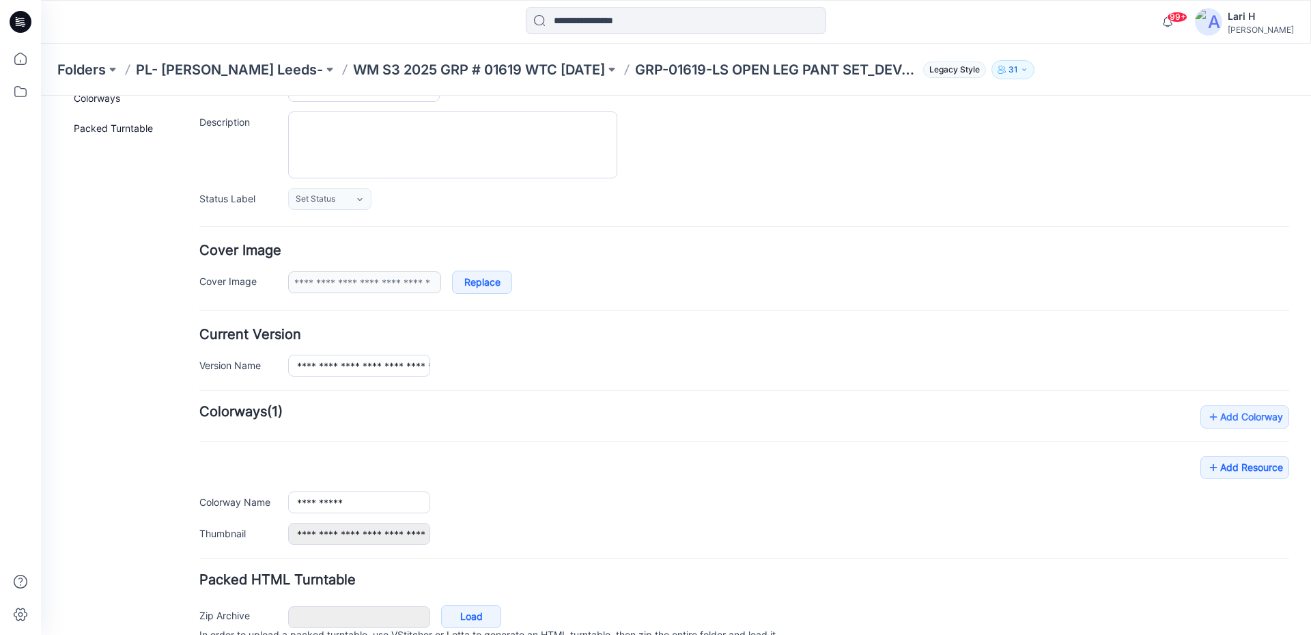
scroll to position [184, 0]
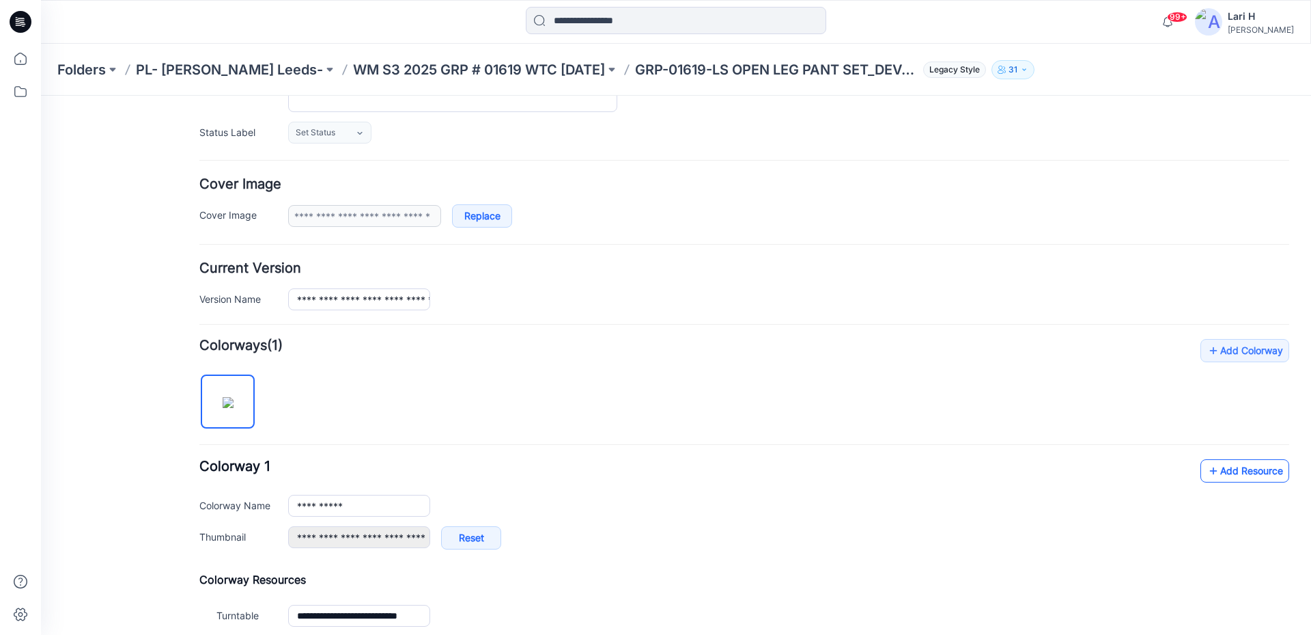
click at [1213, 469] on link "Add Resource" at bounding box center [1245, 470] width 89 height 23
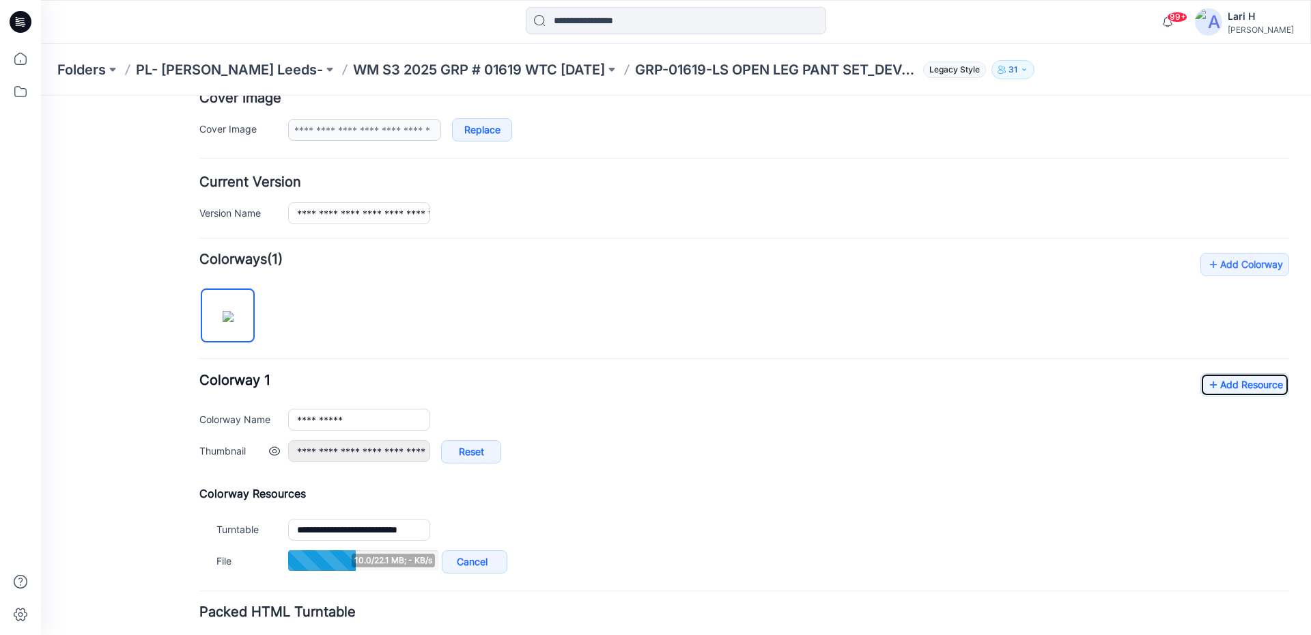
scroll to position [368, 0]
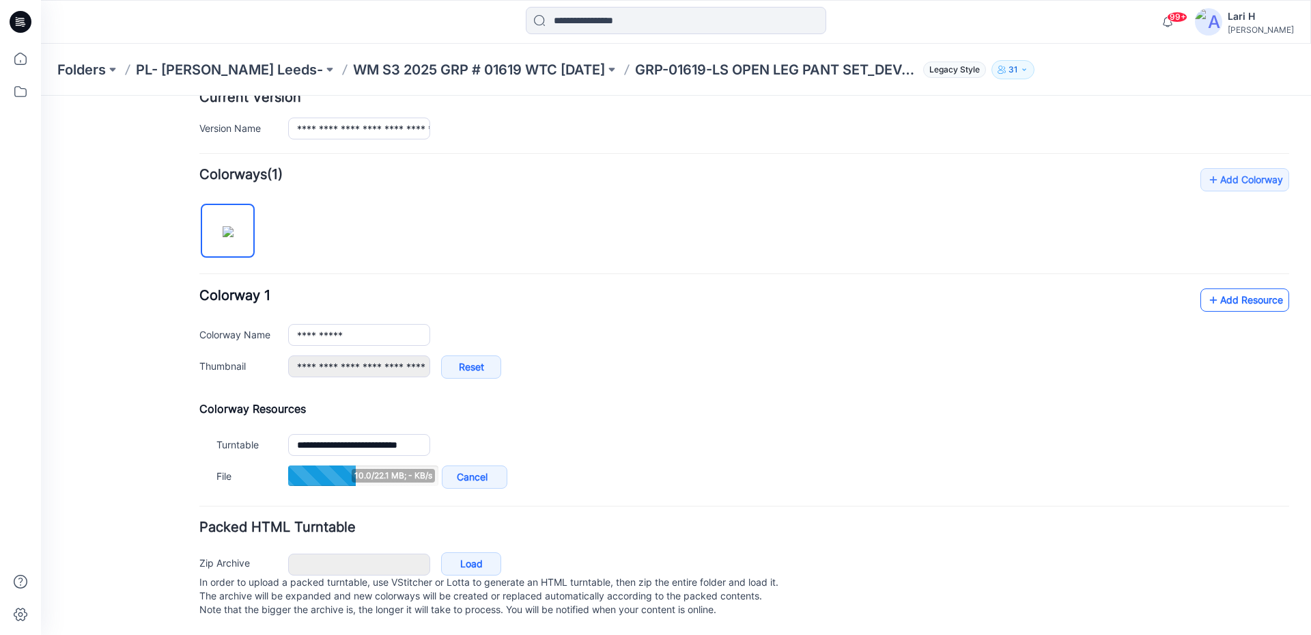
click at [1221, 294] on link "Add Resource" at bounding box center [1245, 299] width 89 height 23
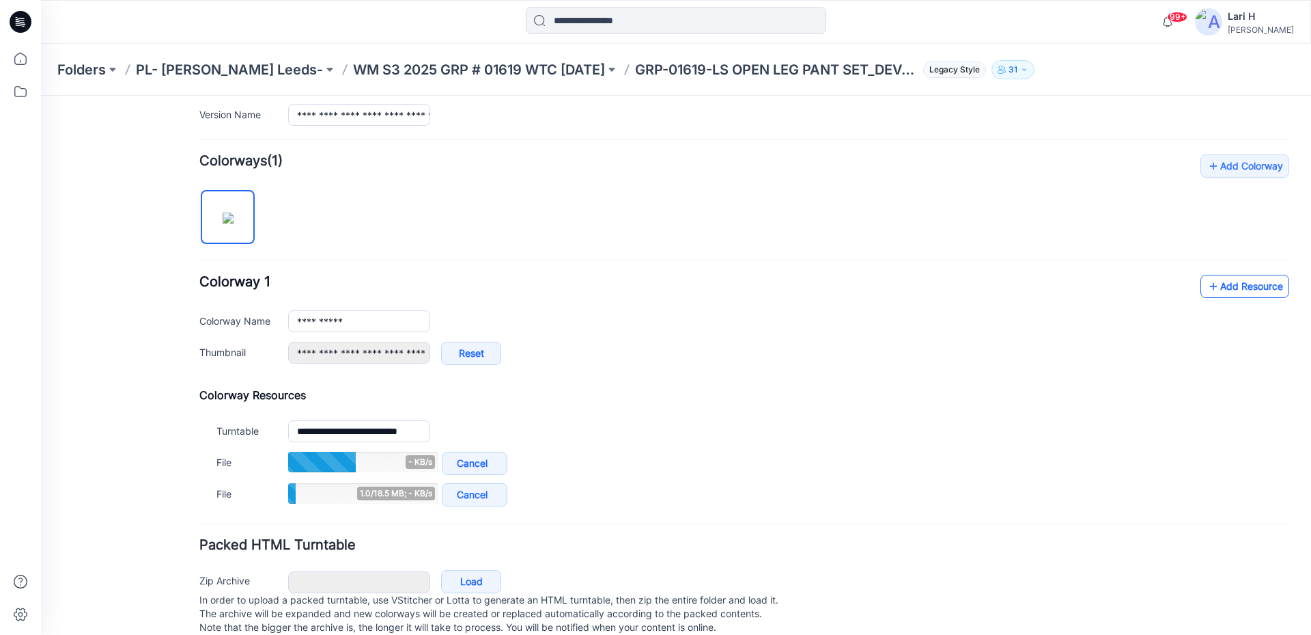
click at [1230, 295] on link "Add Resource" at bounding box center [1245, 286] width 89 height 23
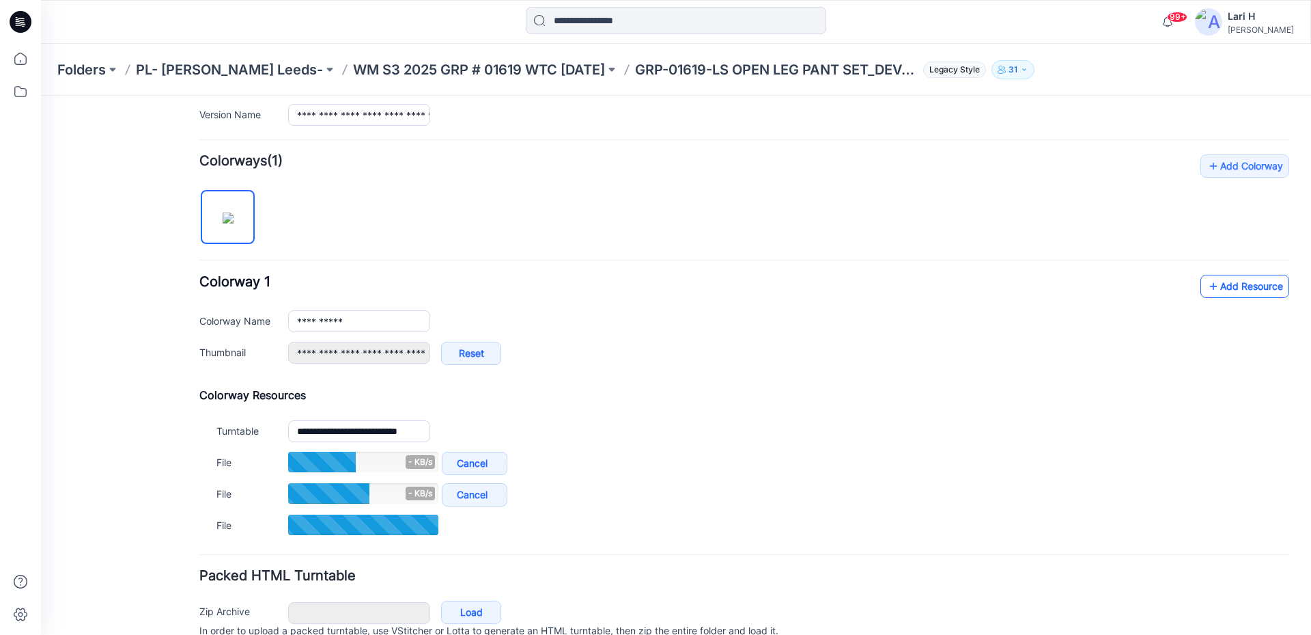
click at [1201, 290] on link "Add Resource" at bounding box center [1245, 286] width 89 height 23
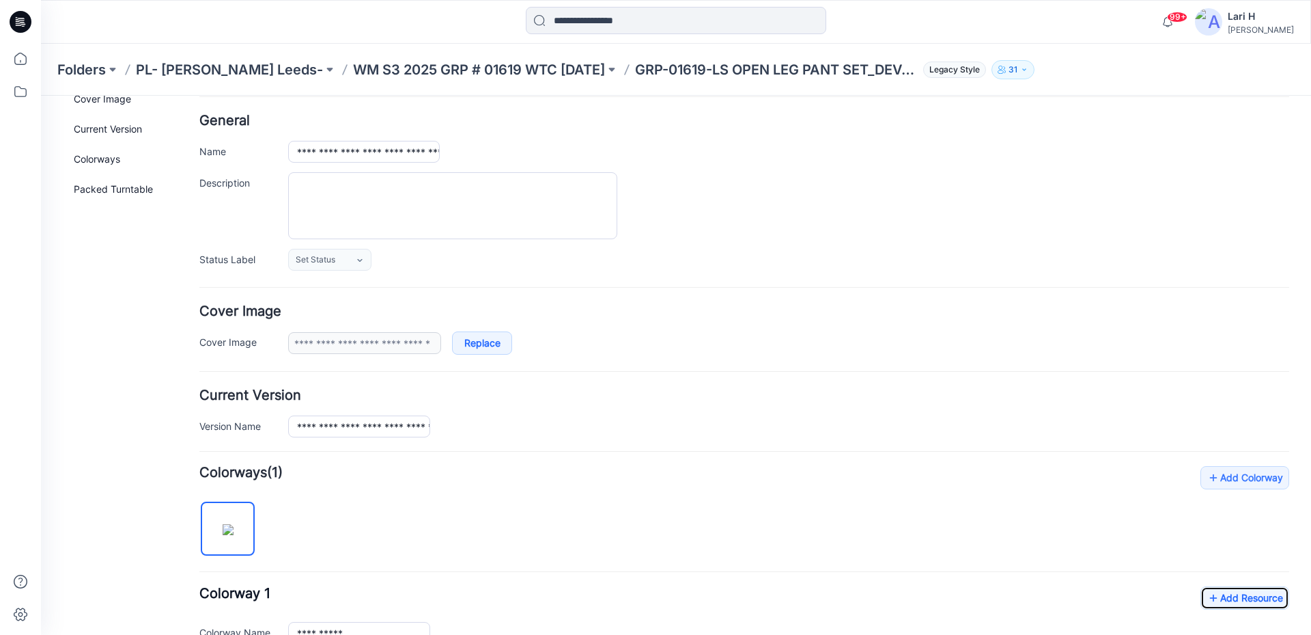
scroll to position [0, 0]
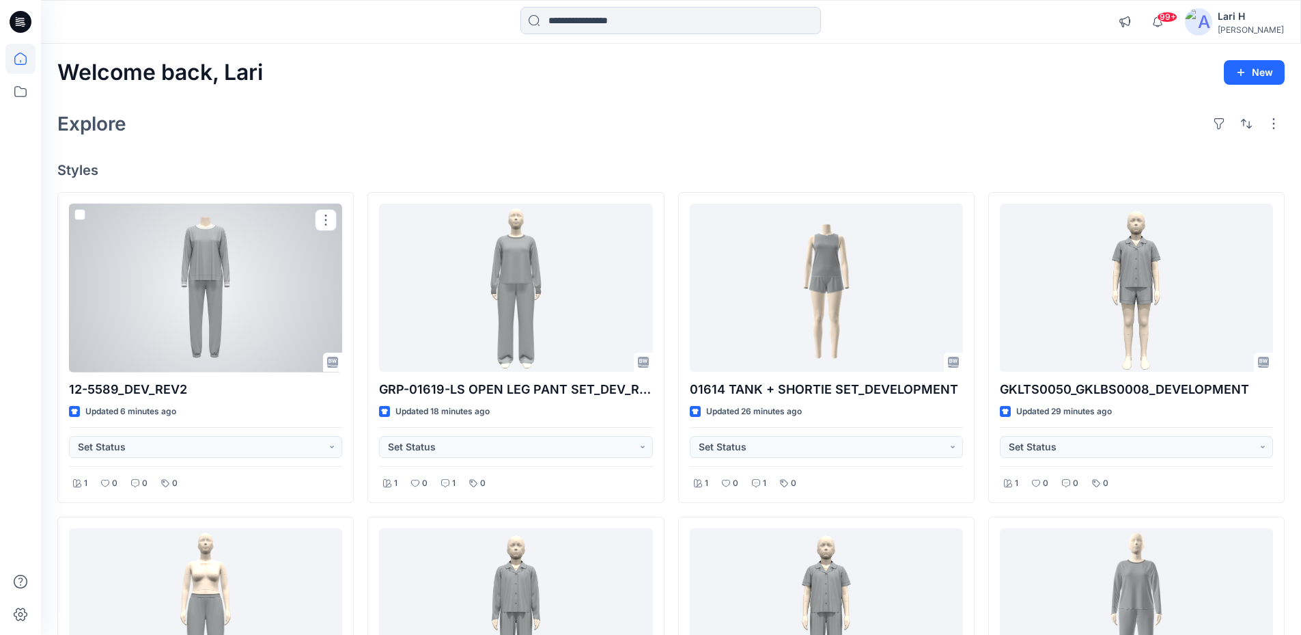
drag, startPoint x: 247, startPoint y: 285, endPoint x: 329, endPoint y: 53, distance: 246.5
click at [329, 53] on div "Welcome back, Lari New Explore Styles 12-5589_DEV_REV2 Updated 6 minutes ago Se…" at bounding box center [671, 631] width 1260 height 1175
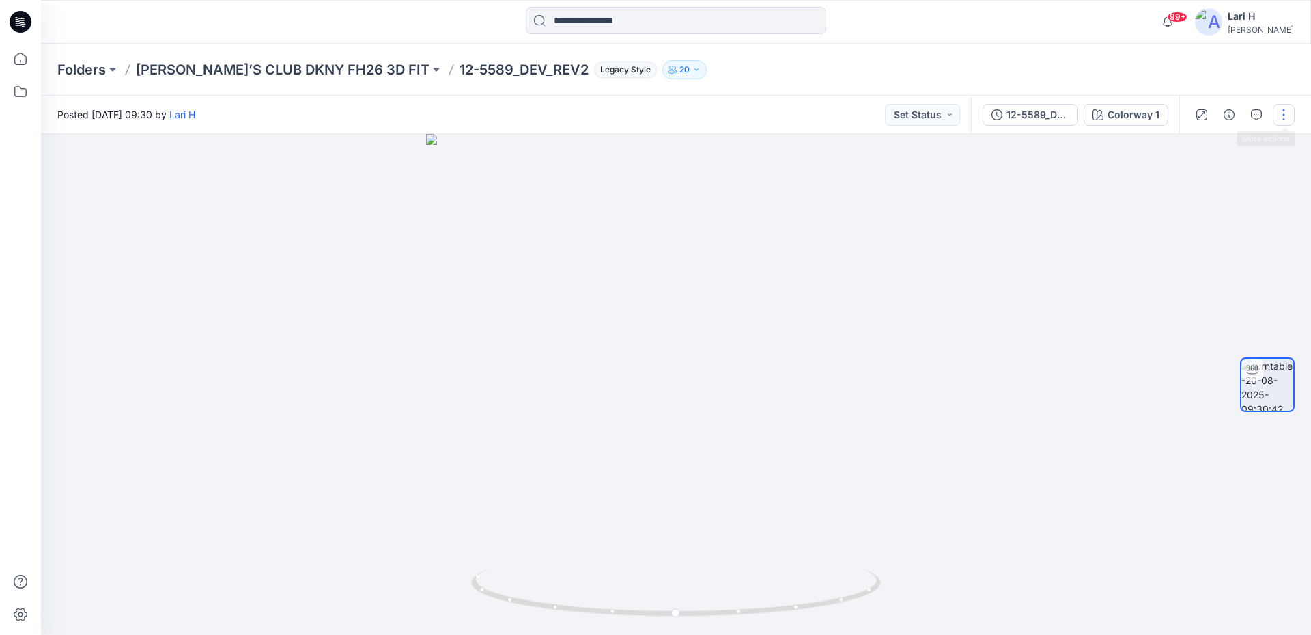
click at [1290, 114] on button "button" at bounding box center [1284, 115] width 22 height 22
click at [1222, 147] on button "Edit" at bounding box center [1227, 146] width 126 height 25
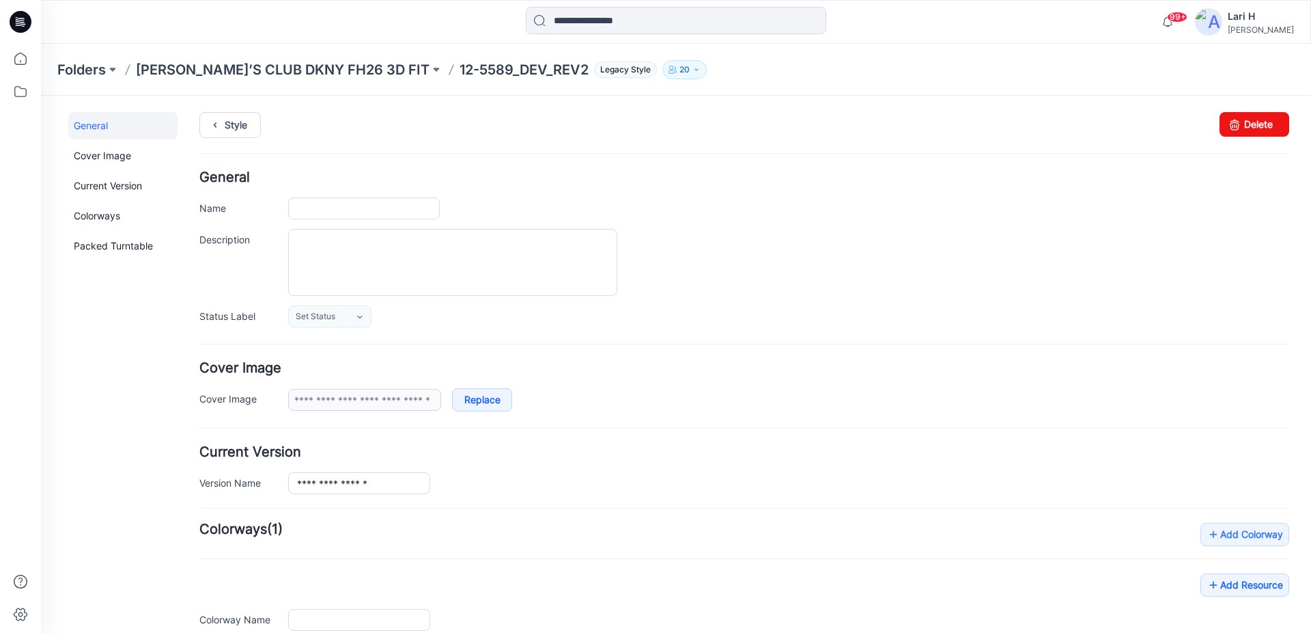
type input "**********"
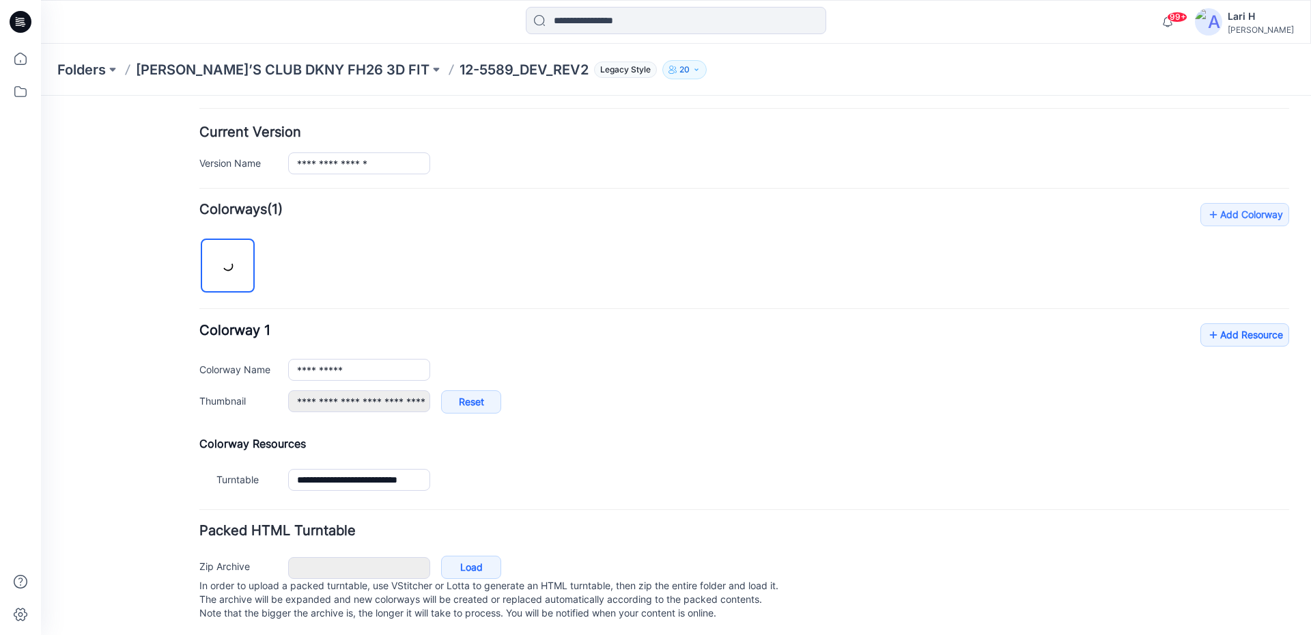
scroll to position [337, 0]
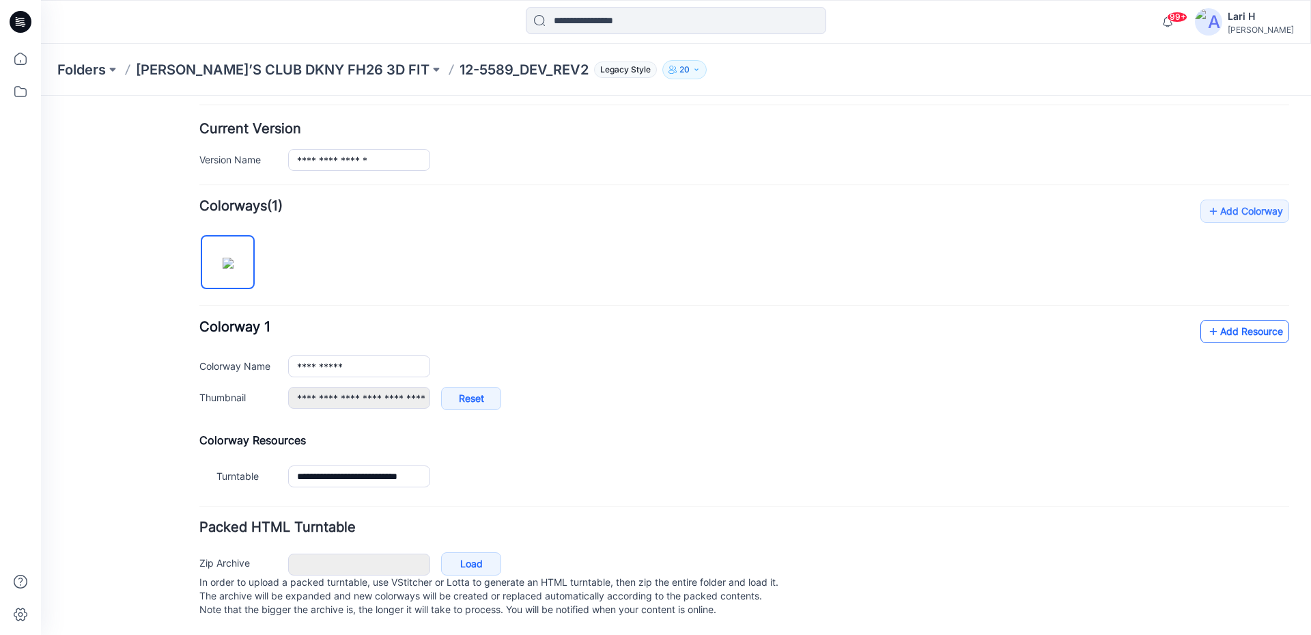
click at [1207, 320] on icon at bounding box center [1214, 331] width 14 height 22
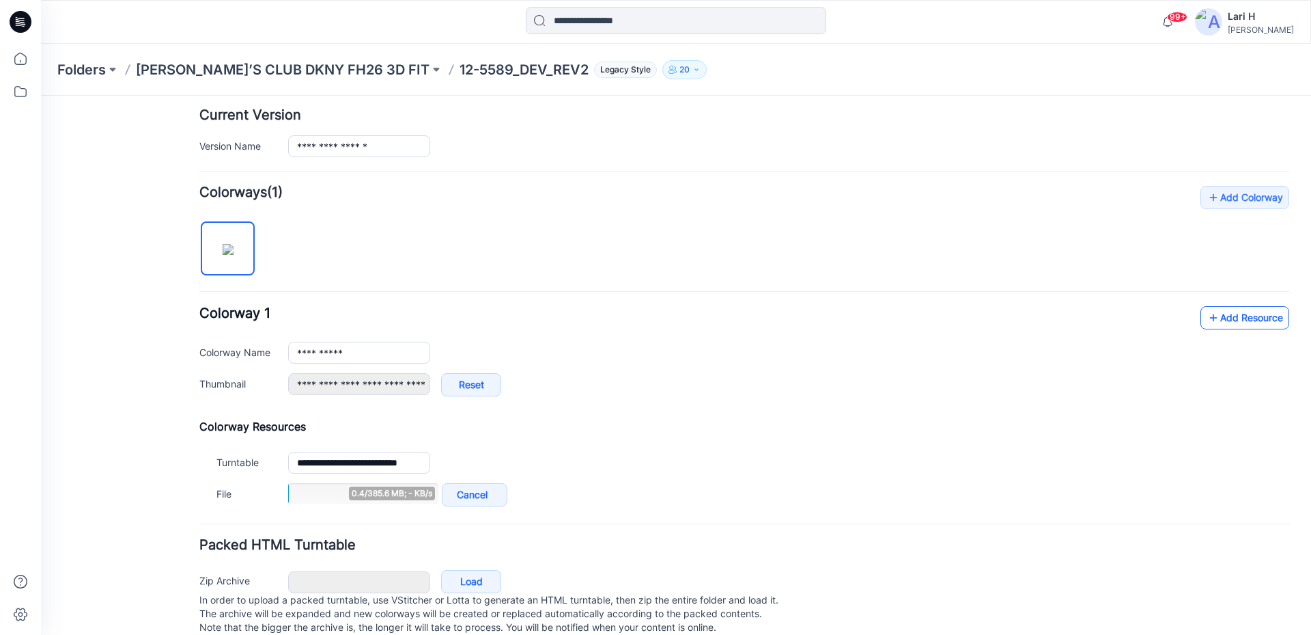
click at [1207, 318] on icon at bounding box center [1214, 318] width 14 height 22
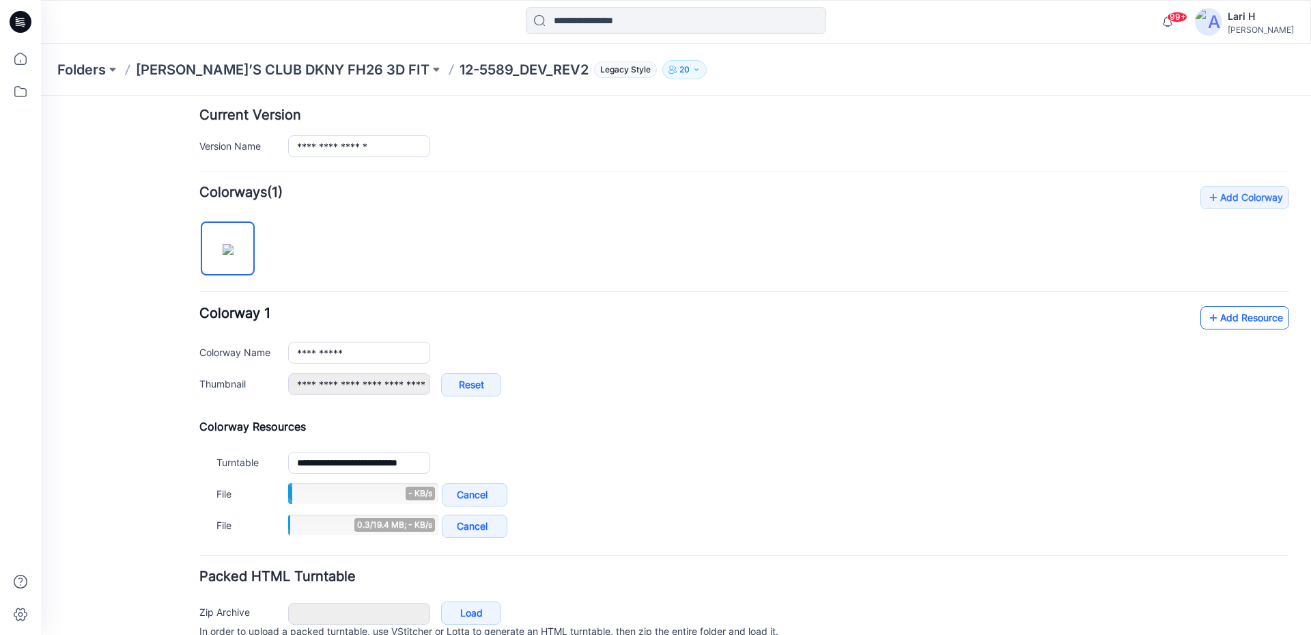
click at [1207, 318] on icon at bounding box center [1214, 318] width 14 height 22
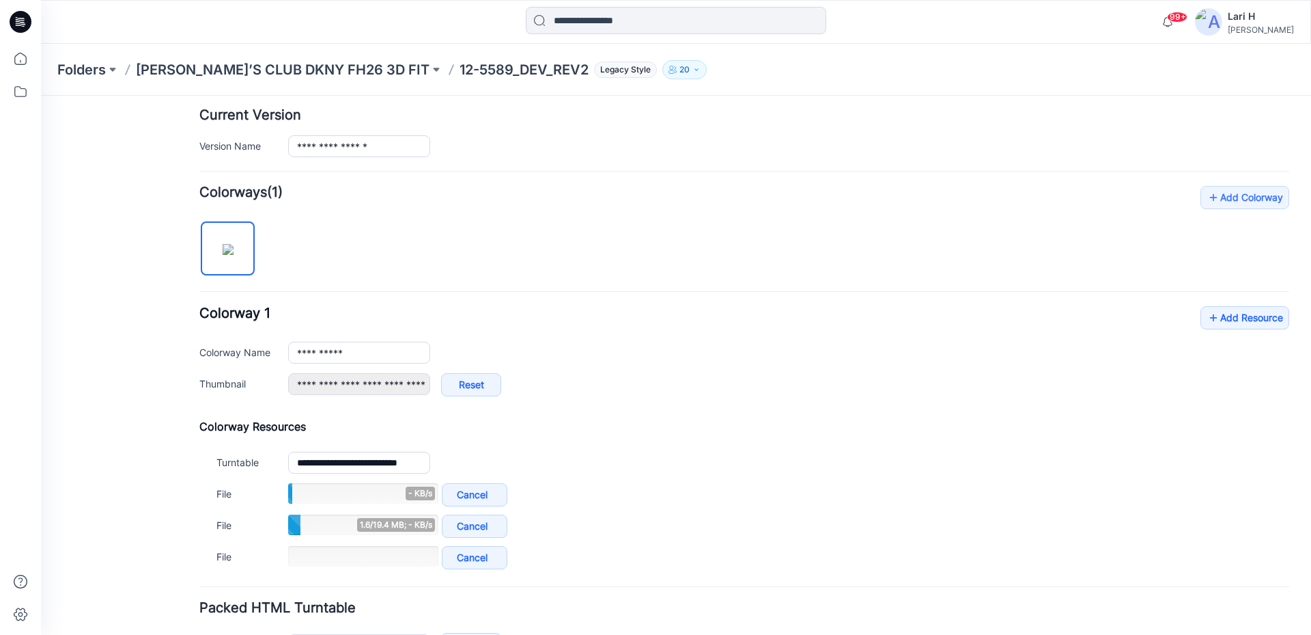
click at [1225, 304] on div "**********" at bounding box center [744, 379] width 1090 height 387
click at [1216, 313] on link "Add Resource" at bounding box center [1245, 317] width 89 height 23
